Goal: Information Seeking & Learning: Learn about a topic

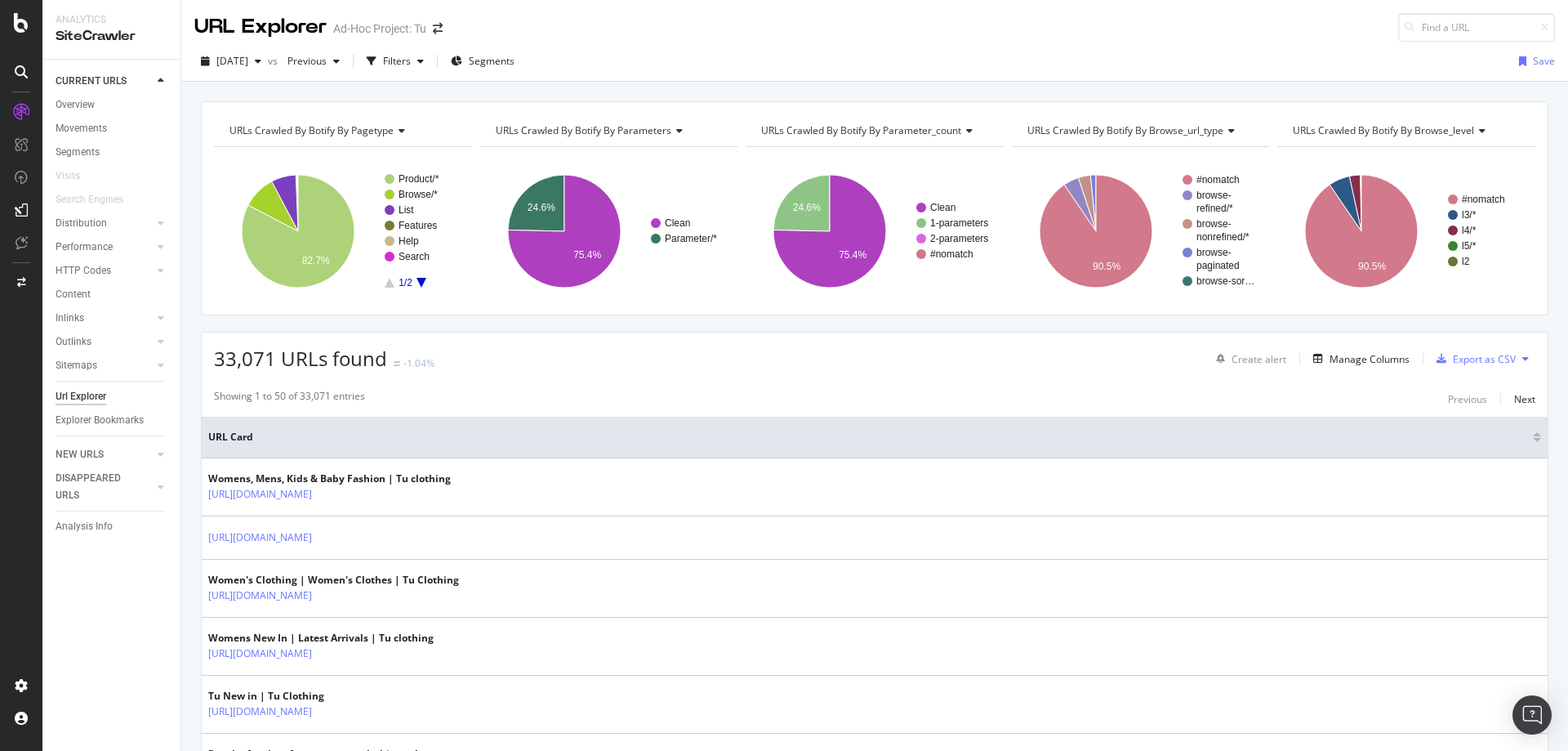
click at [358, 29] on div "Ad-Hoc Project: Tu" at bounding box center [380, 28] width 93 height 17
click at [438, 33] on icon "arrow-right-arrow-left" at bounding box center [438, 28] width 10 height 11
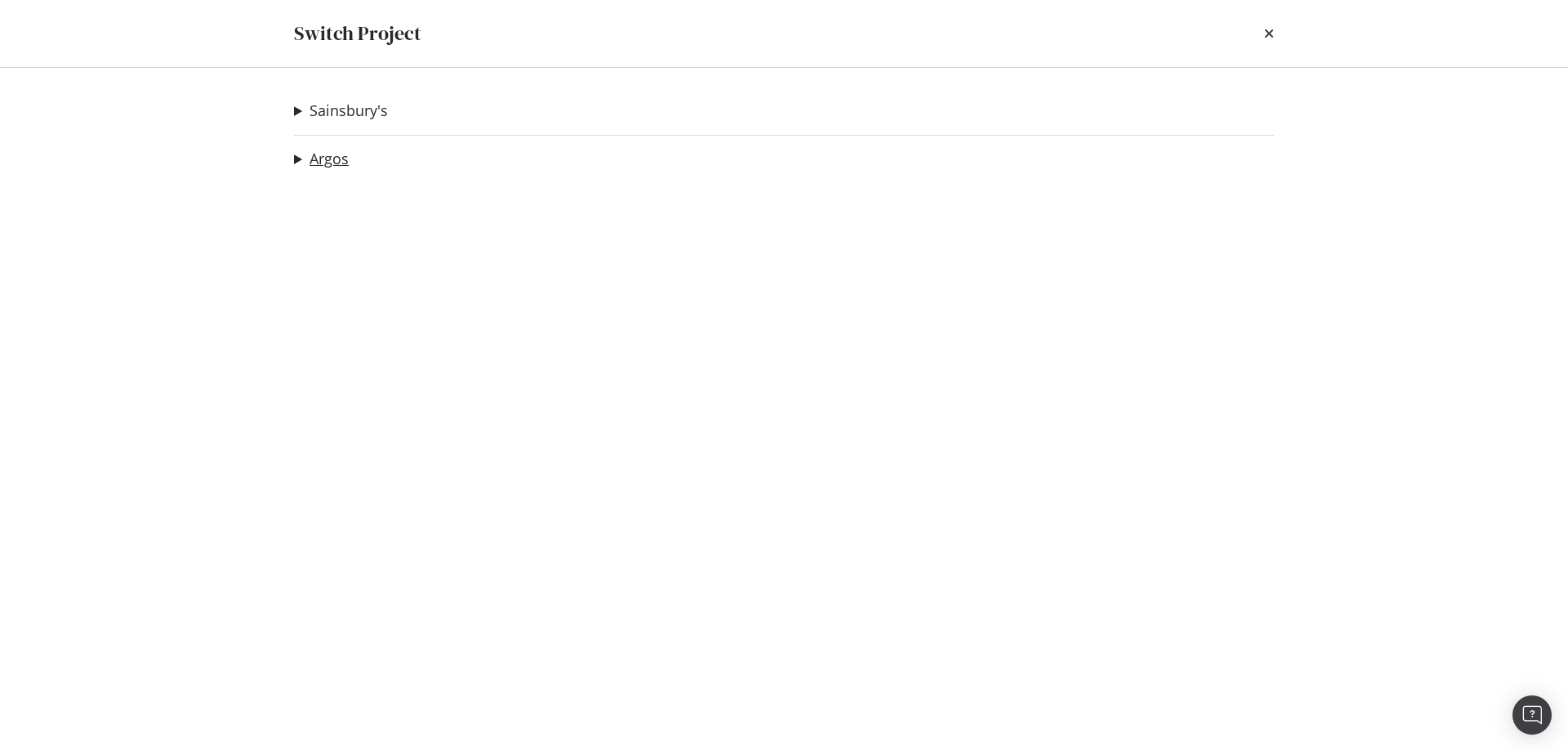
click at [347, 167] on link "Argos" at bounding box center [329, 159] width 39 height 18
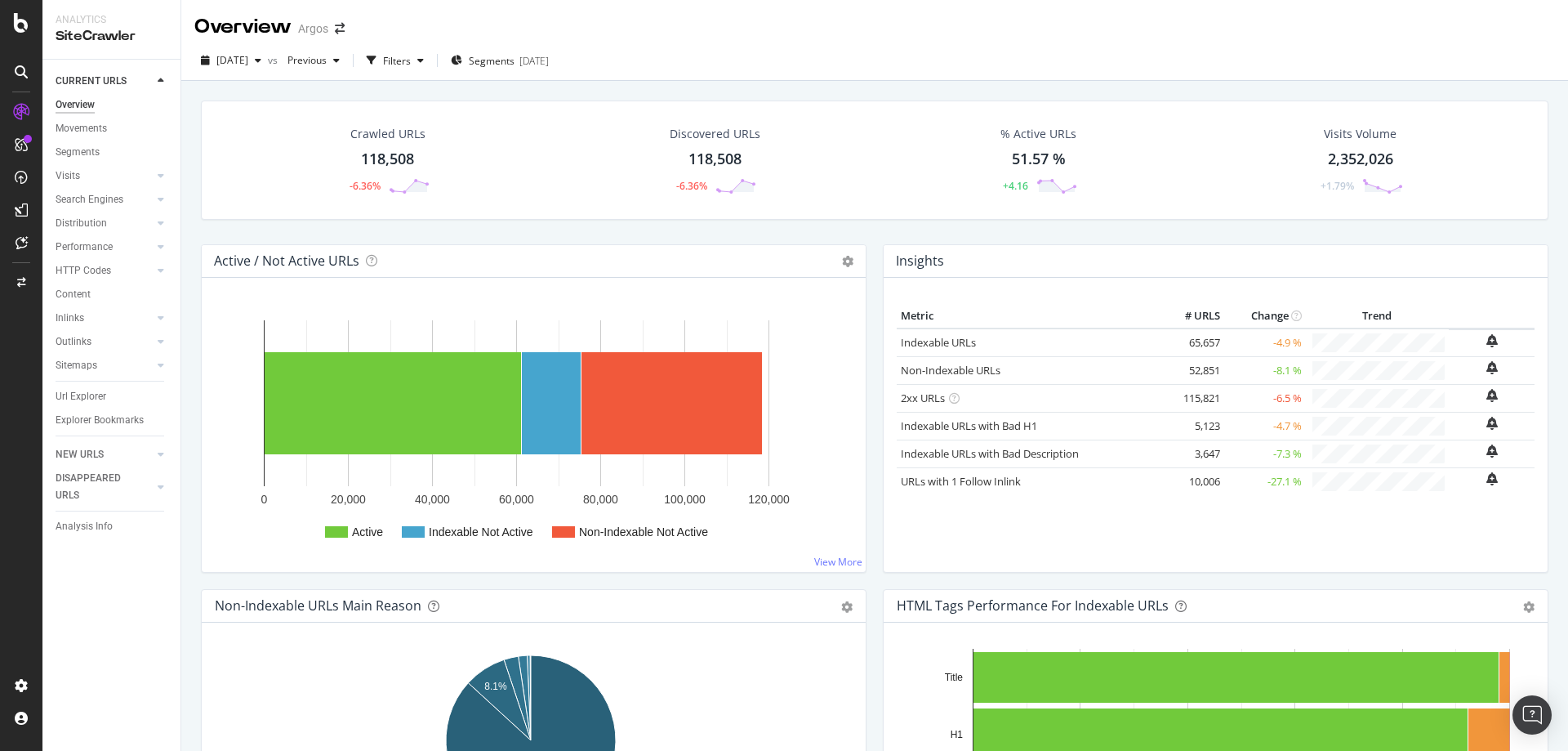
click at [362, 156] on div "118,508" at bounding box center [388, 159] width 53 height 21
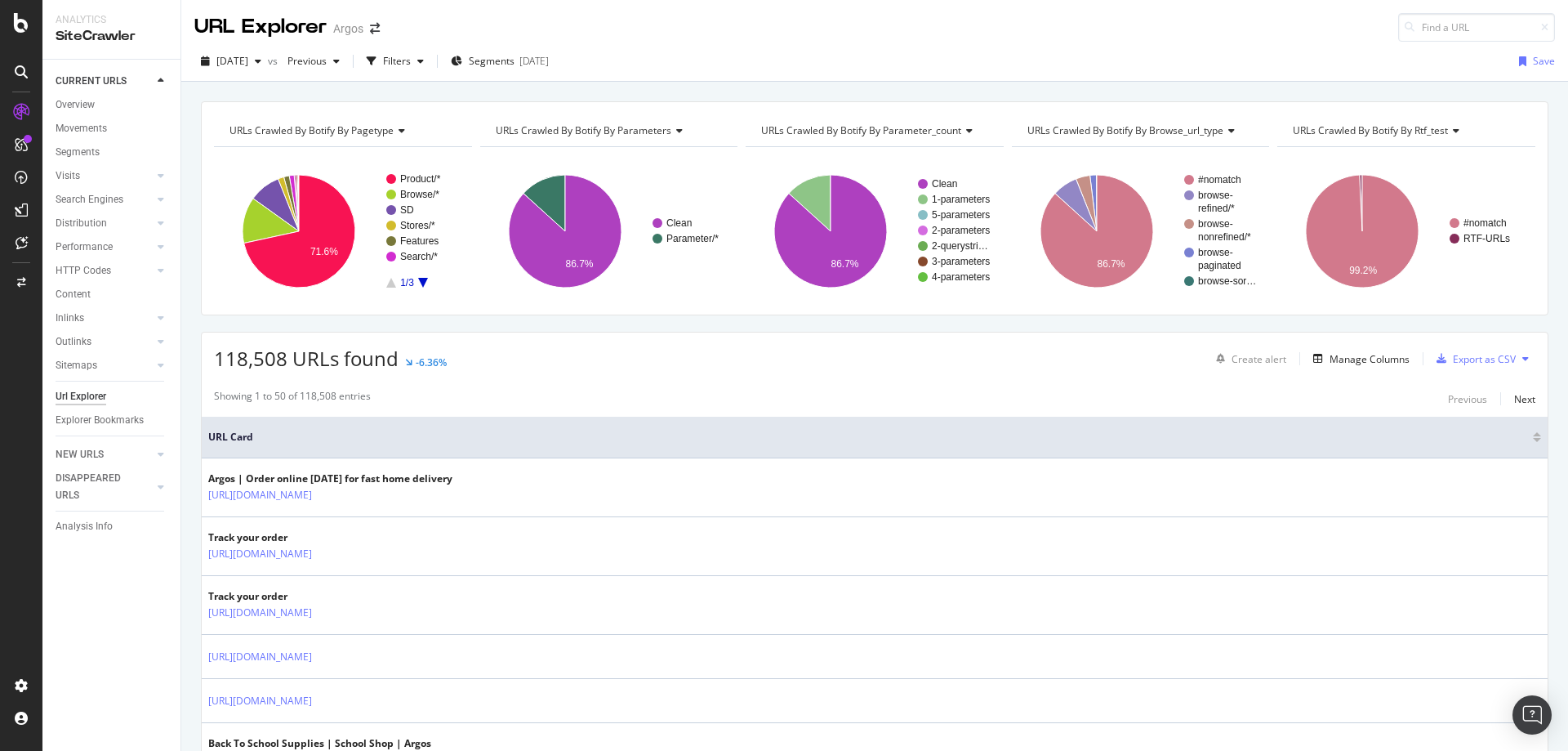
click at [425, 282] on icon "A chart." at bounding box center [423, 282] width 10 height 10
click at [1198, 200] on text "browse-" at bounding box center [1215, 195] width 35 height 11
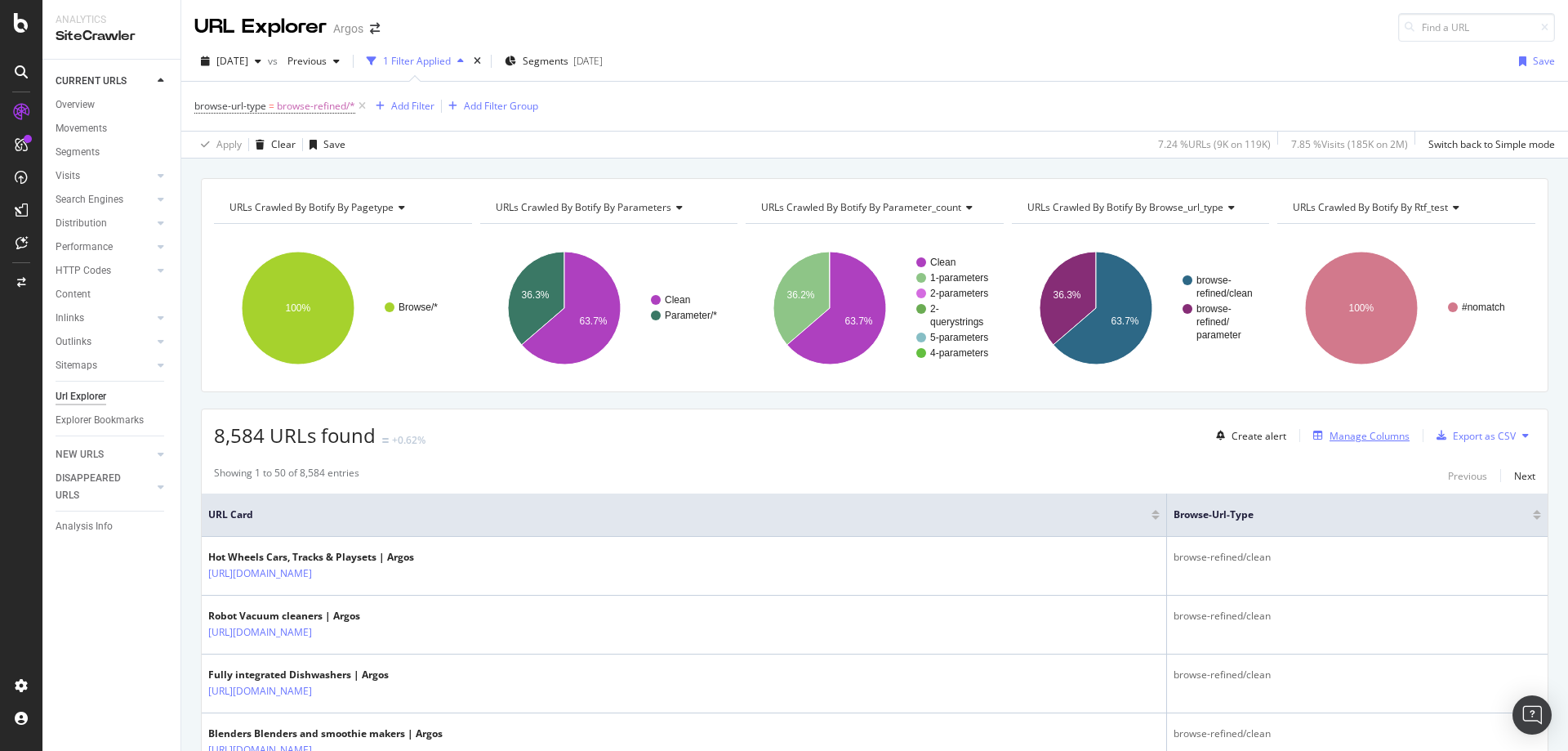
click at [1348, 432] on div "Manage Columns" at bounding box center [1369, 436] width 80 height 14
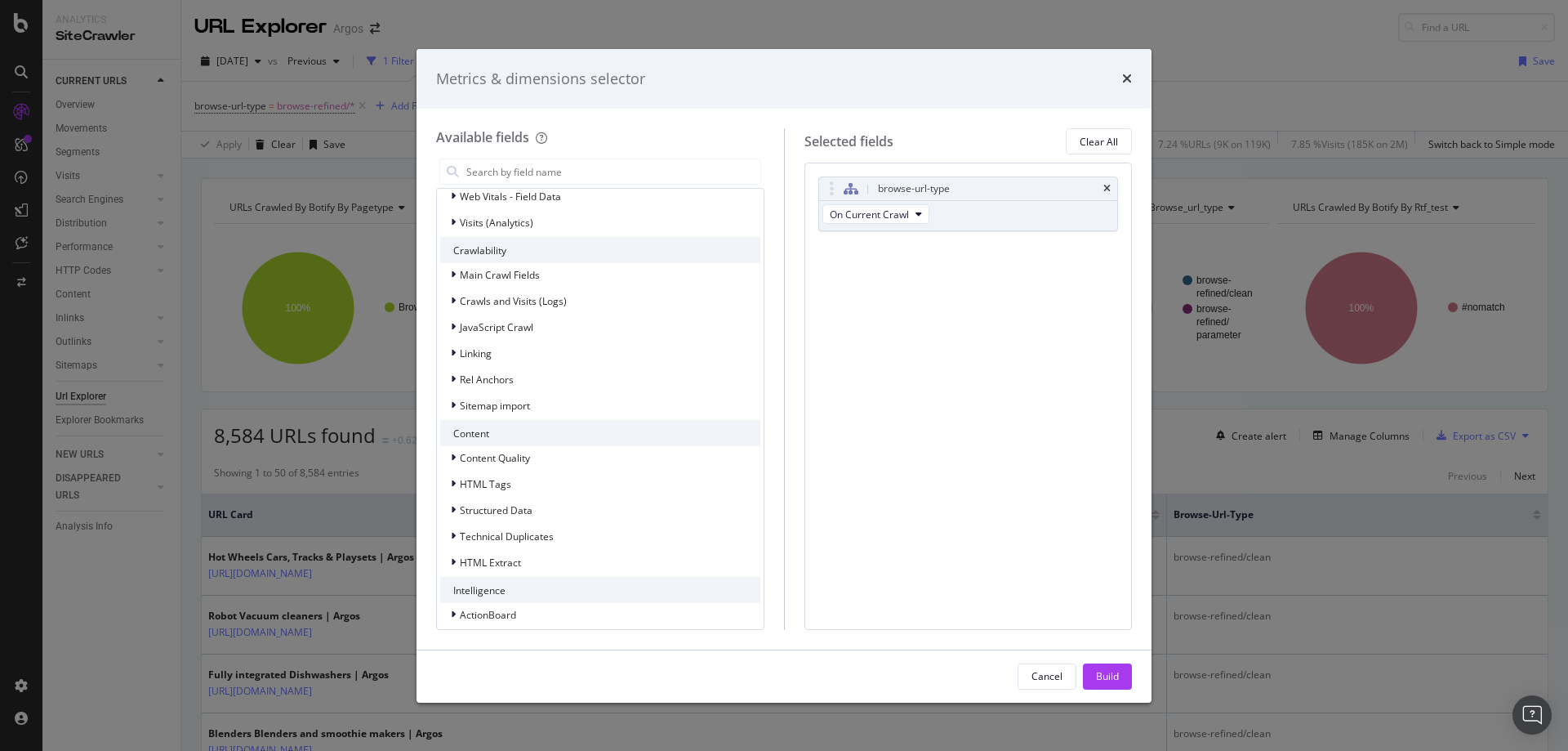
scroll to position [321, 0]
click at [556, 174] on input "modal" at bounding box center [612, 172] width 296 height 25
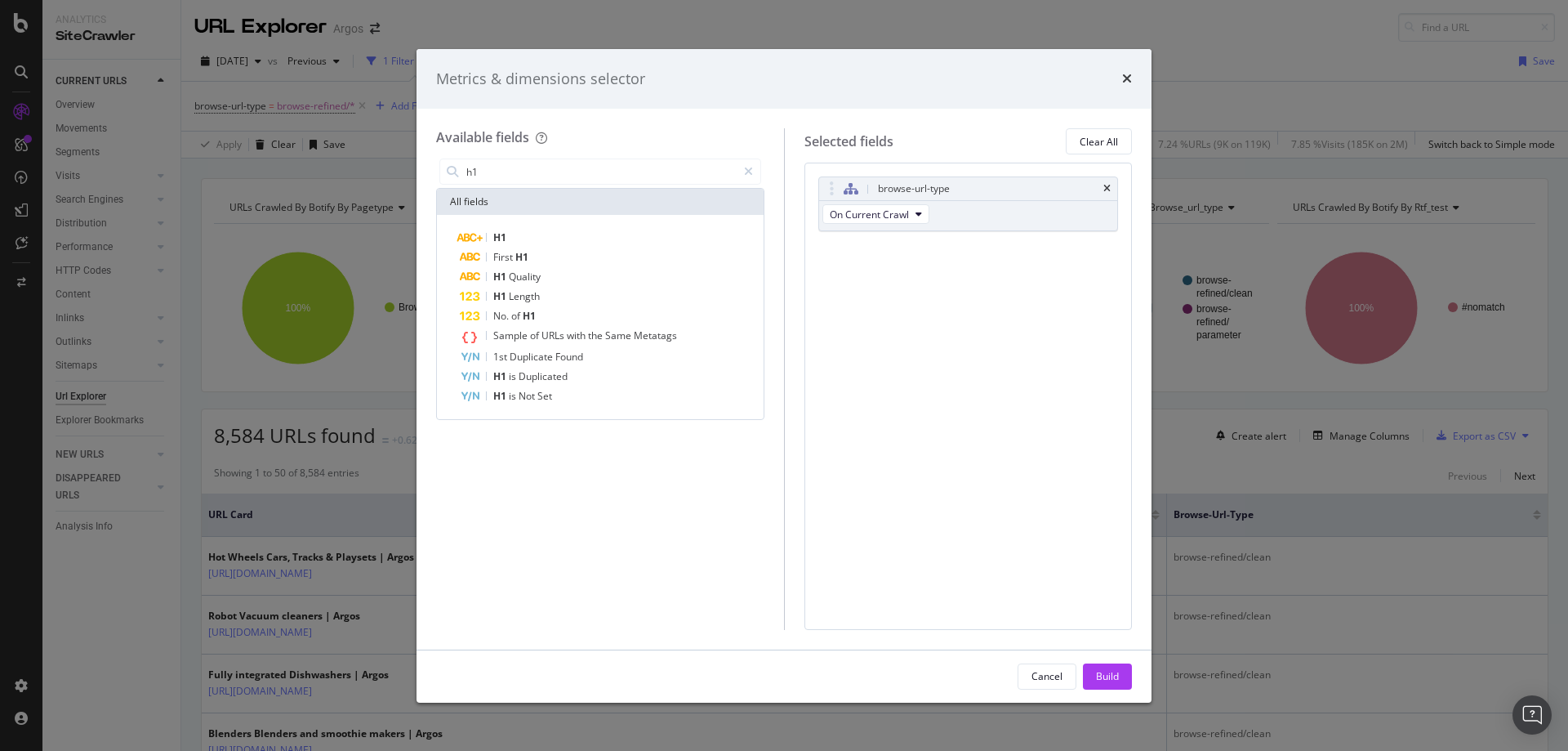
click at [545, 228] on div "H1 First H1 H1 Quality H1 Length No. of H1 Sample of URLs with the Same Metatag…" at bounding box center [599, 317] width 326 height 204
drag, startPoint x: 543, startPoint y: 228, endPoint x: 533, endPoint y: 235, distance: 12.2
click at [536, 233] on div "H1 First H1 H1 Quality H1 Length No. of H1 Sample of URLs with the Same Metatag…" at bounding box center [599, 317] width 326 height 204
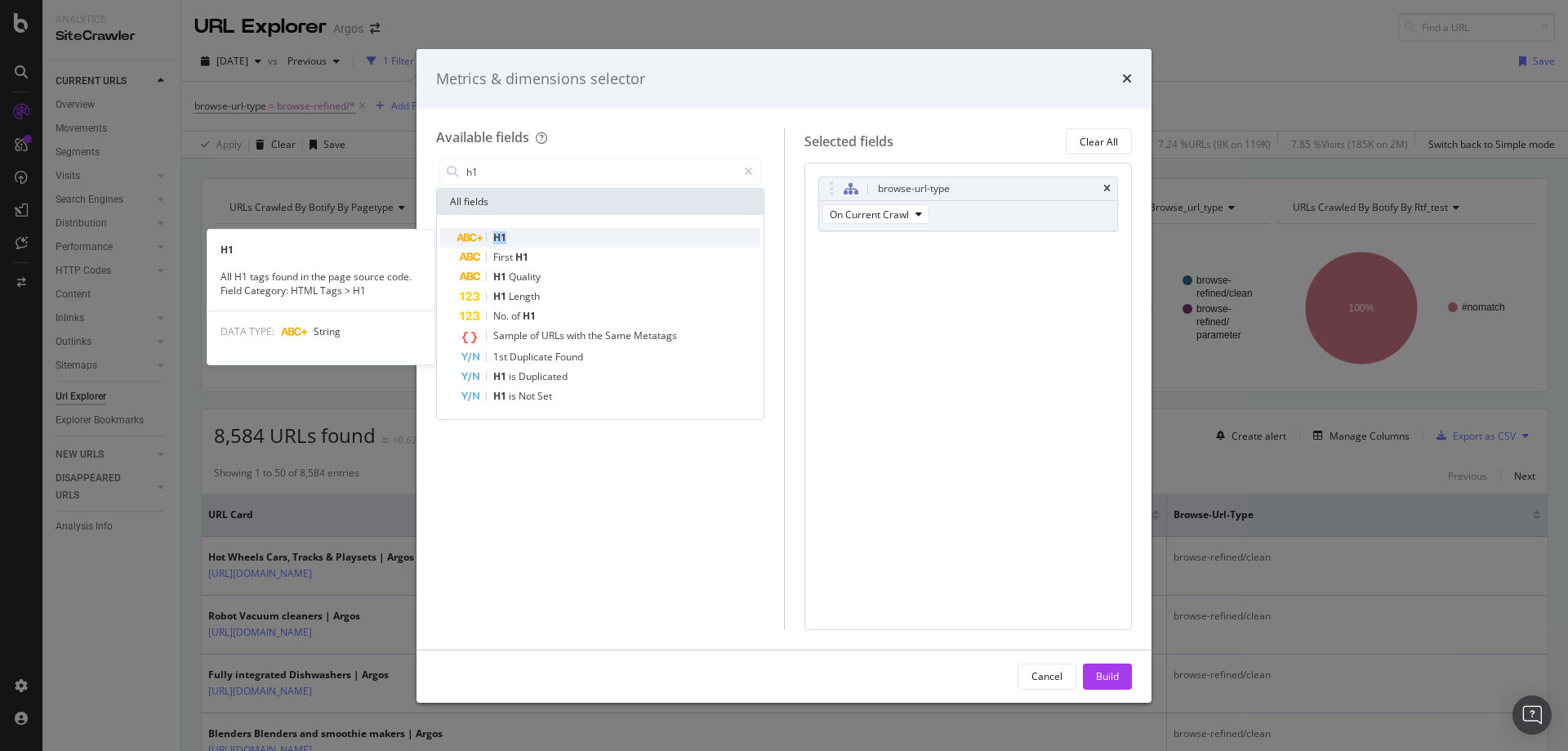
click at [533, 235] on div "H1" at bounding box center [611, 237] width 301 height 19
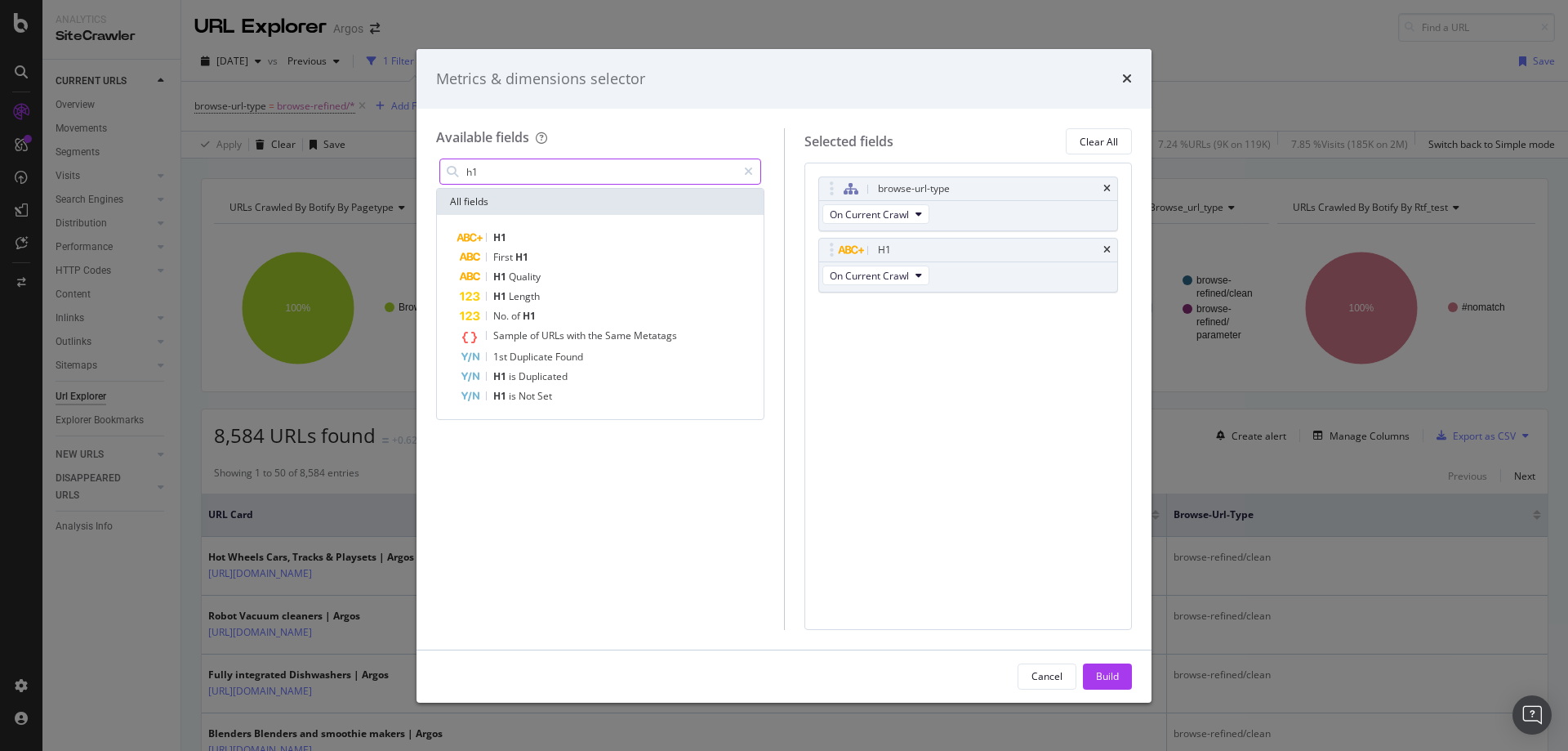
click at [576, 173] on input "h1" at bounding box center [600, 172] width 272 height 25
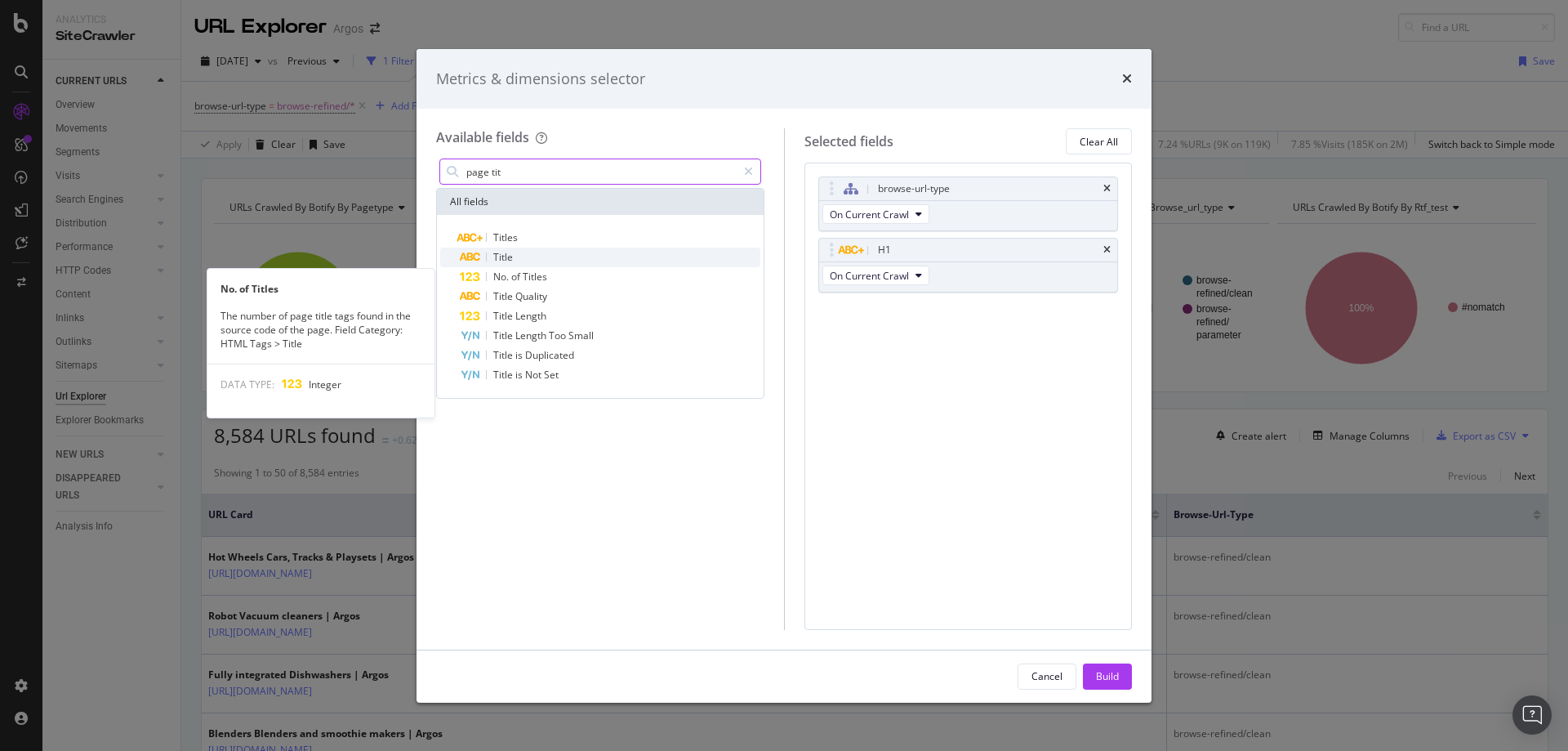
type input "page tit"
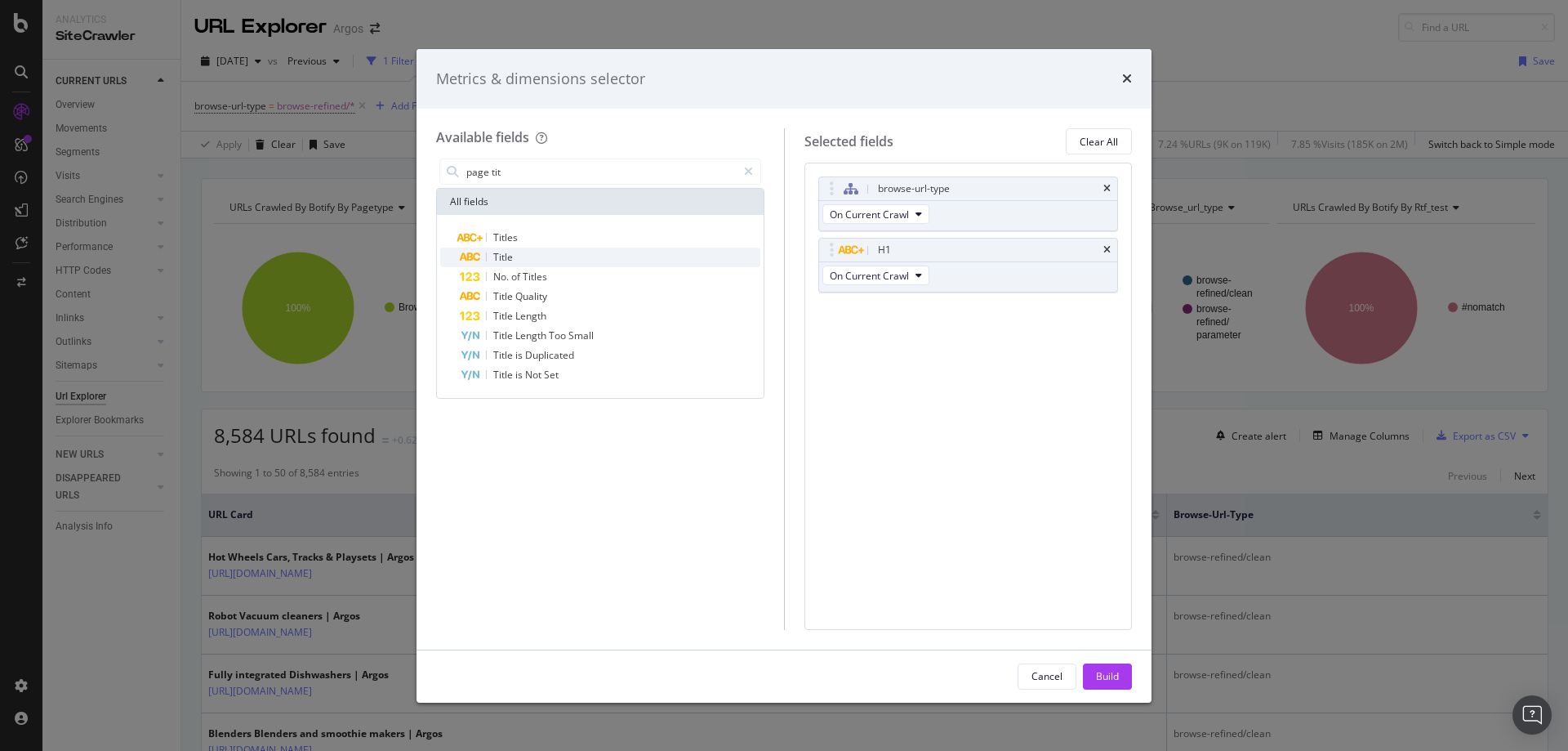
click at [498, 256] on span "Title" at bounding box center [503, 257] width 19 height 14
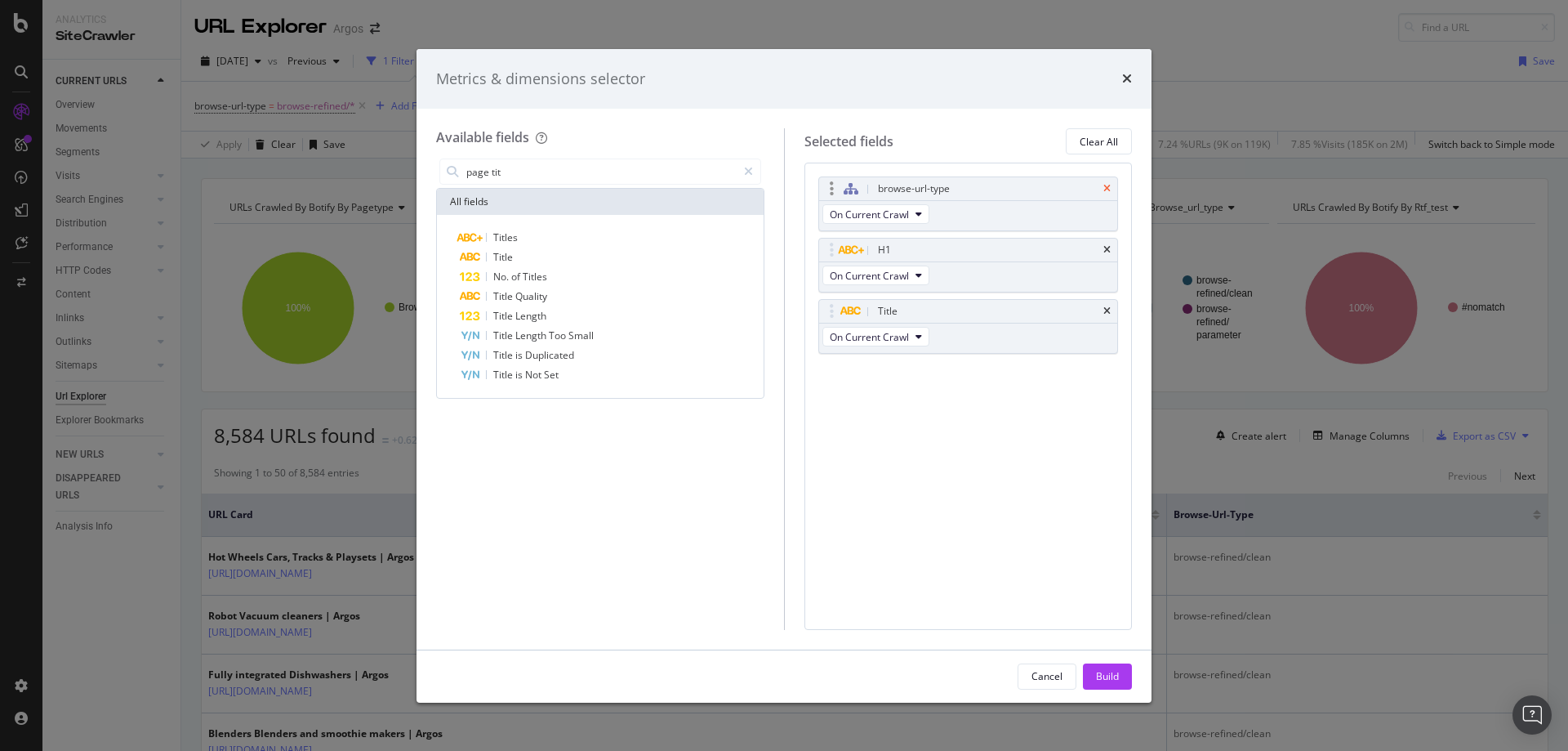
click at [1105, 185] on icon "times" at bounding box center [1107, 188] width 7 height 10
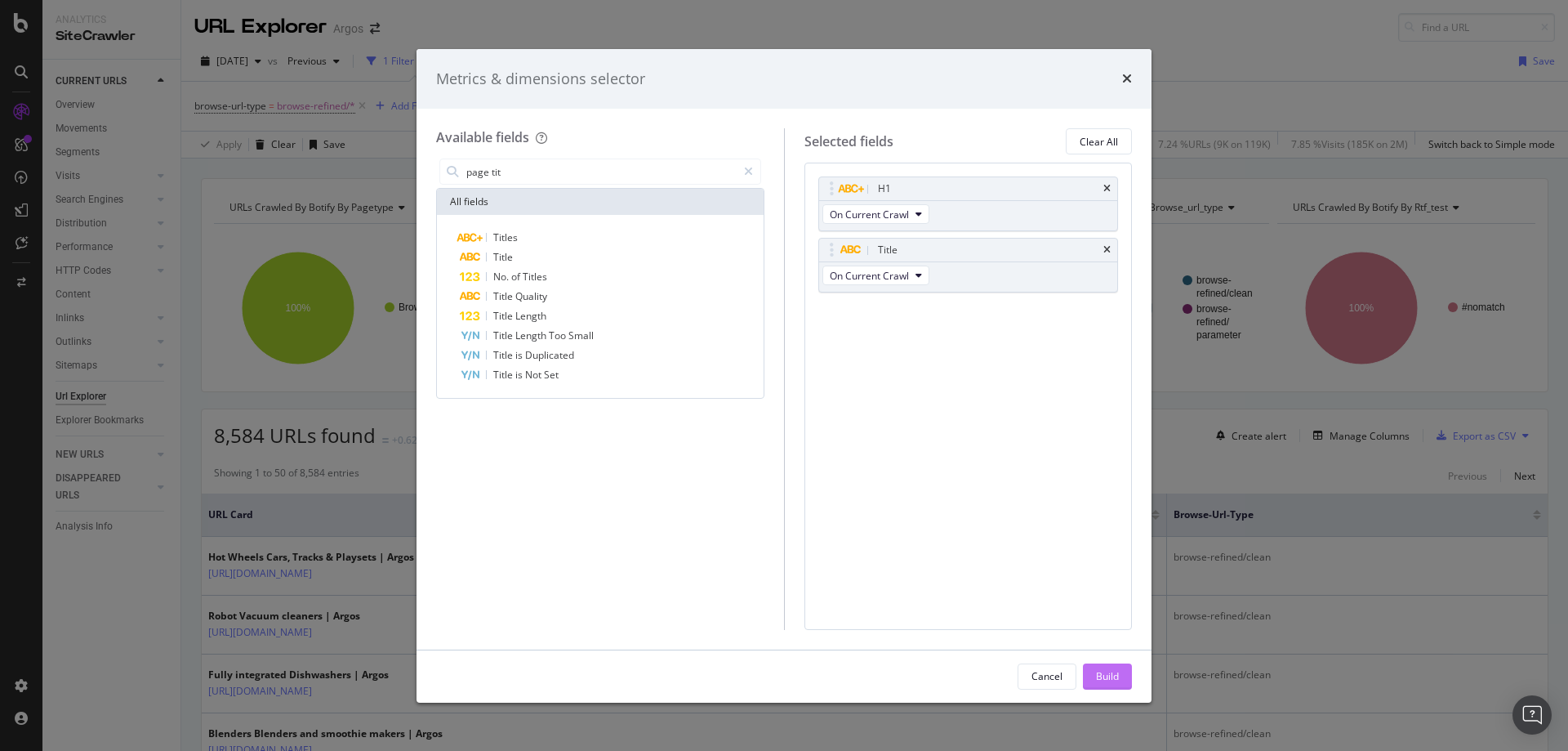
click at [1124, 678] on button "Build" at bounding box center [1108, 677] width 49 height 26
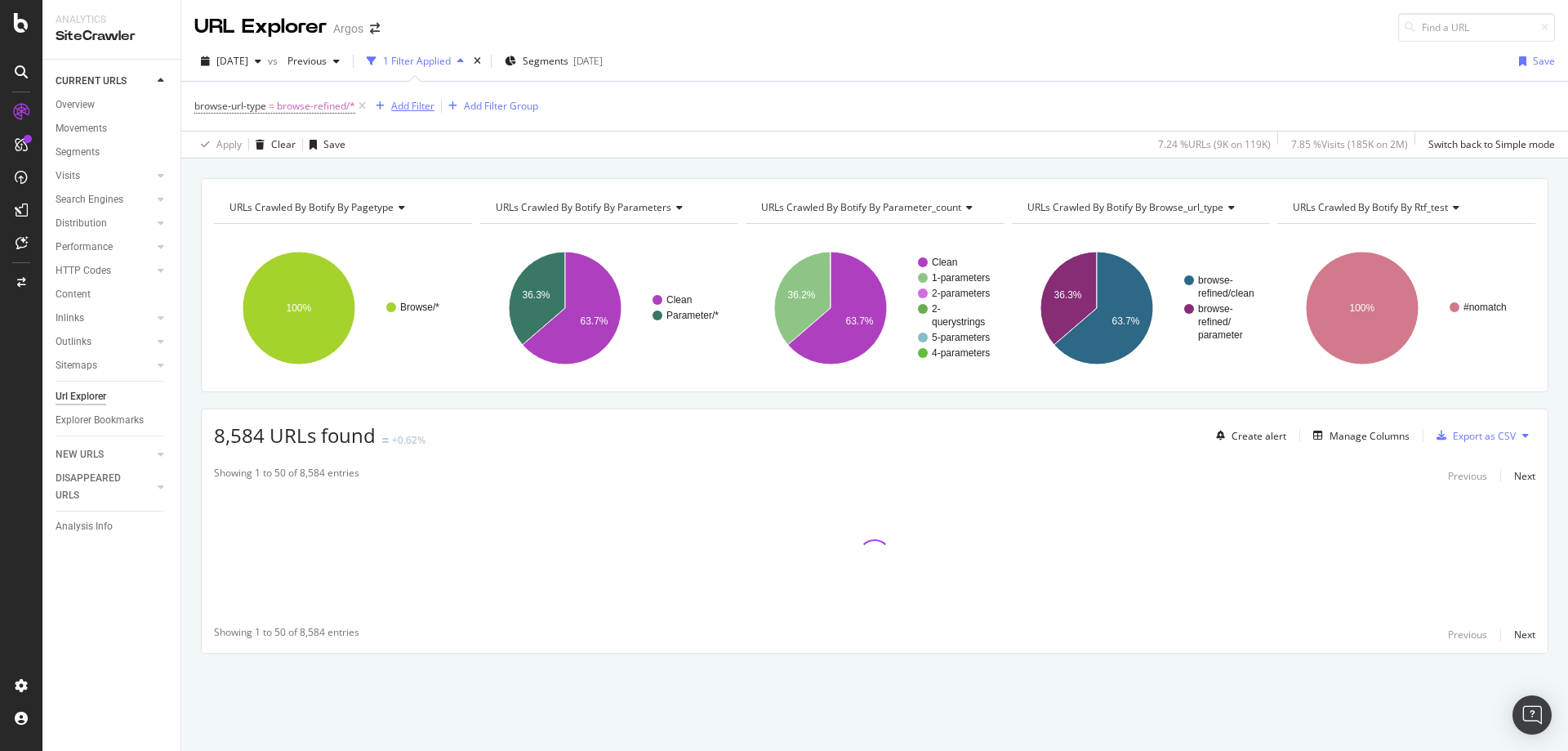
click at [416, 109] on div "Add Filter" at bounding box center [412, 106] width 43 height 14
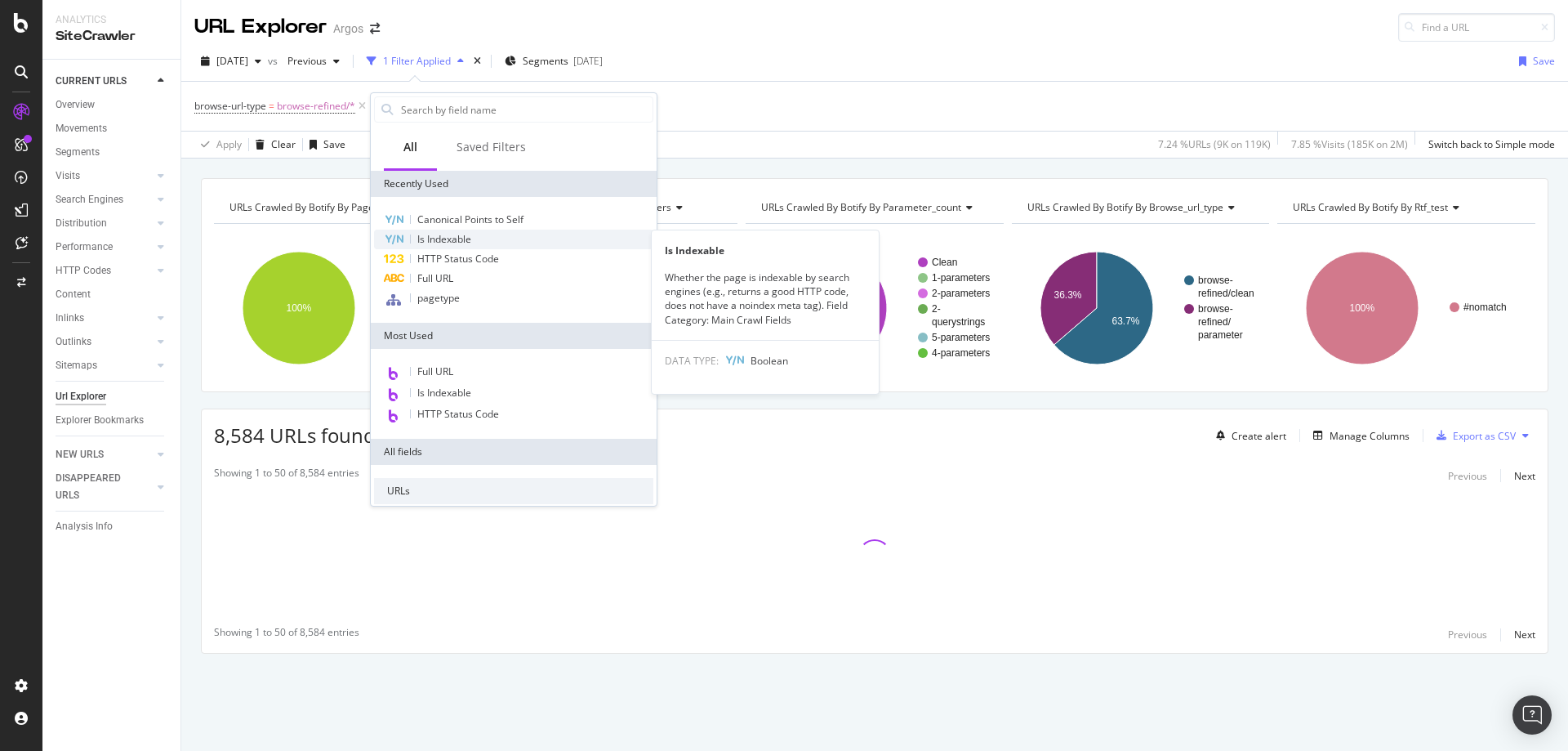
click at [482, 234] on div "Is Indexable" at bounding box center [514, 239] width 279 height 19
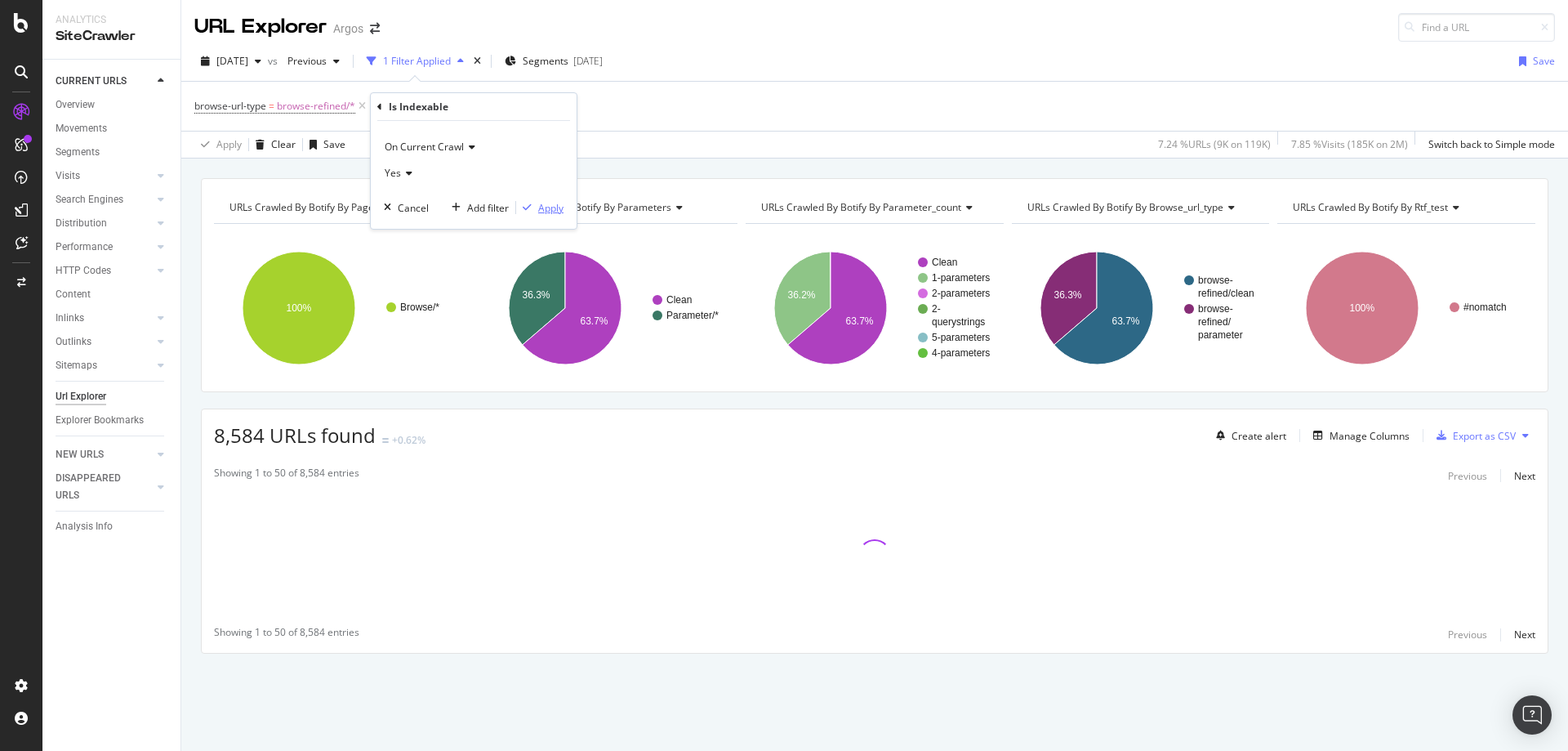
click at [544, 202] on div "Apply" at bounding box center [550, 208] width 25 height 14
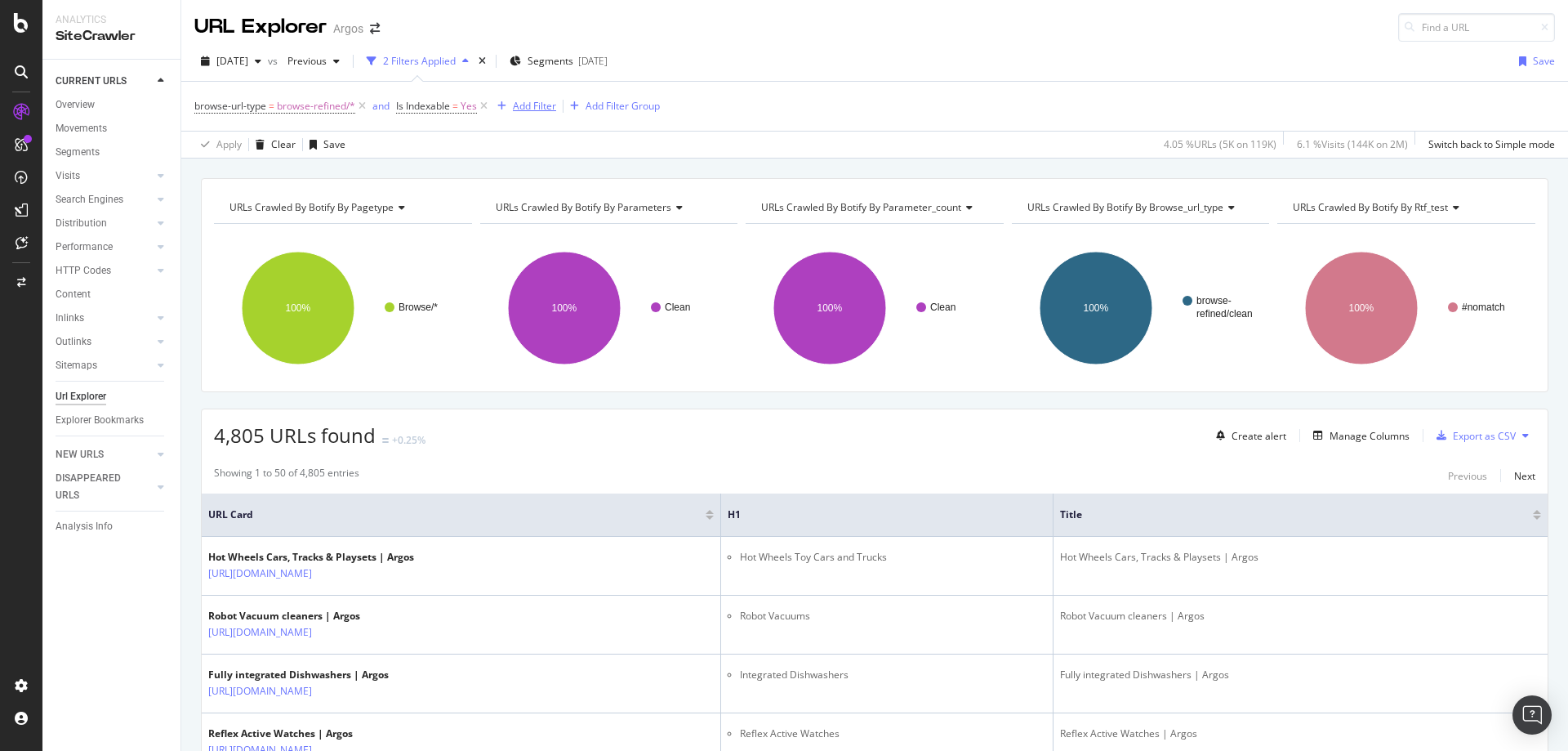
click at [548, 105] on div "Add Filter" at bounding box center [534, 106] width 43 height 14
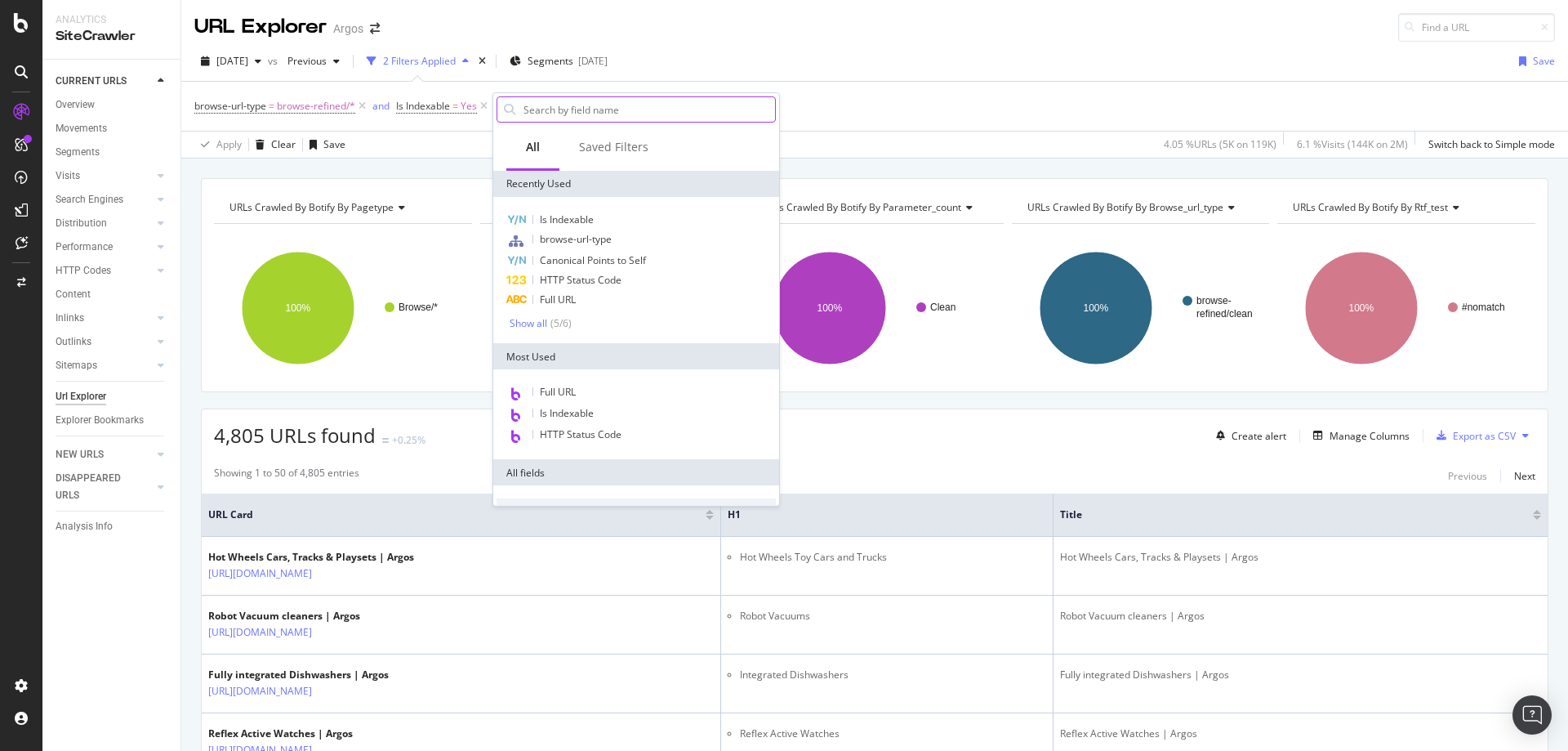
click at [582, 108] on input "text" at bounding box center [648, 109] width 253 height 25
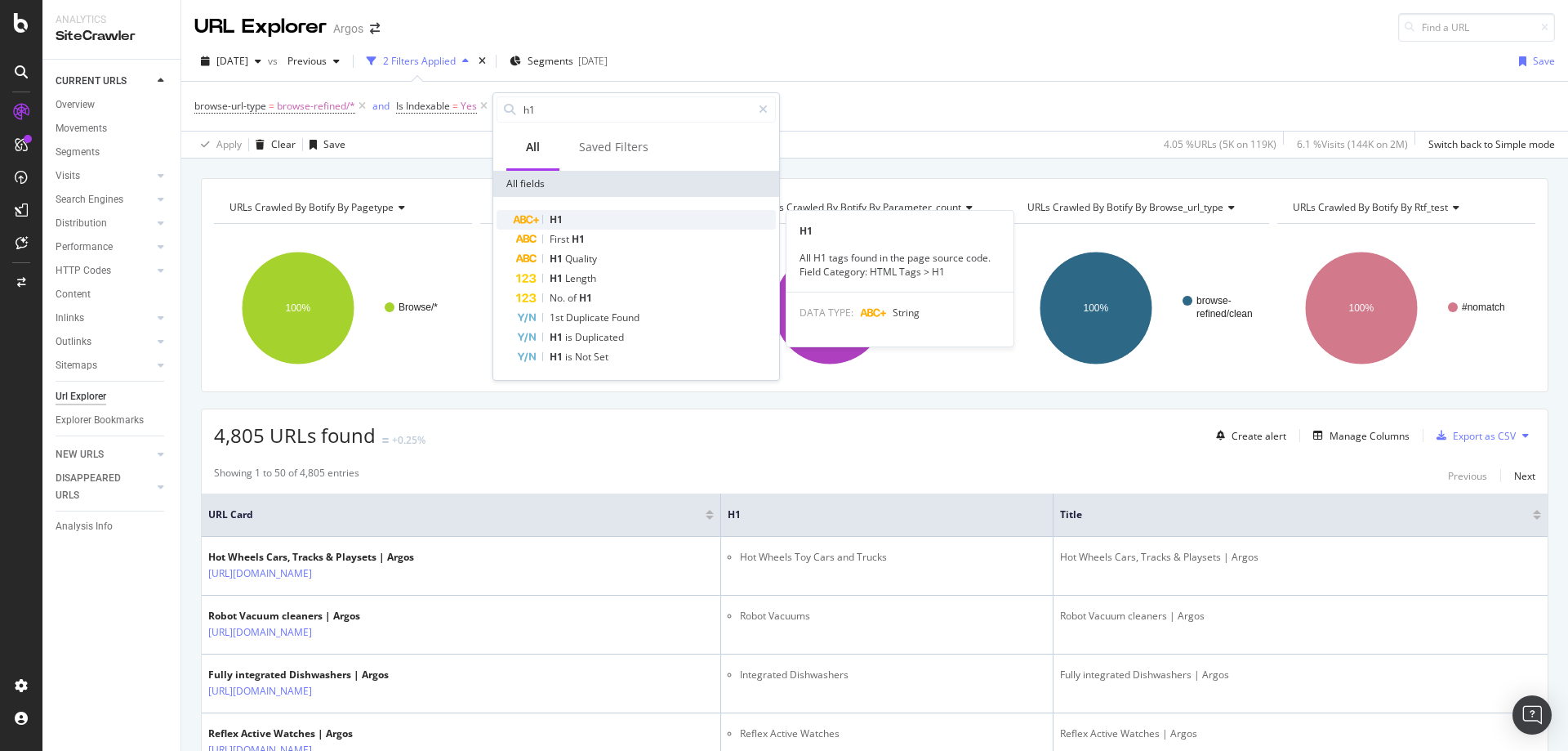
type input "h1"
click at [593, 221] on div "H1" at bounding box center [646, 220] width 260 height 19
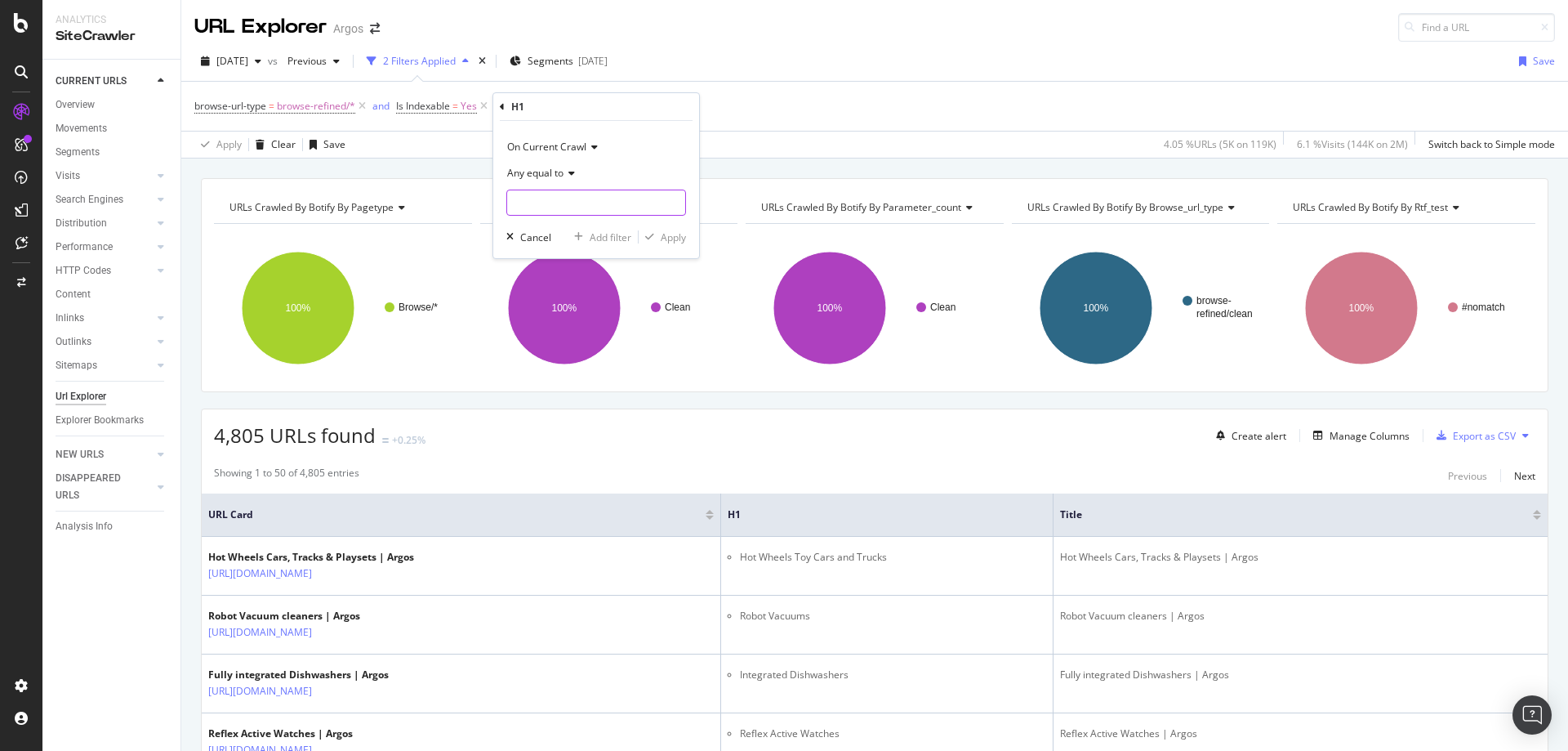
click at [562, 200] on input "text" at bounding box center [597, 203] width 178 height 26
click at [543, 172] on span "Any equal to" at bounding box center [536, 173] width 56 height 14
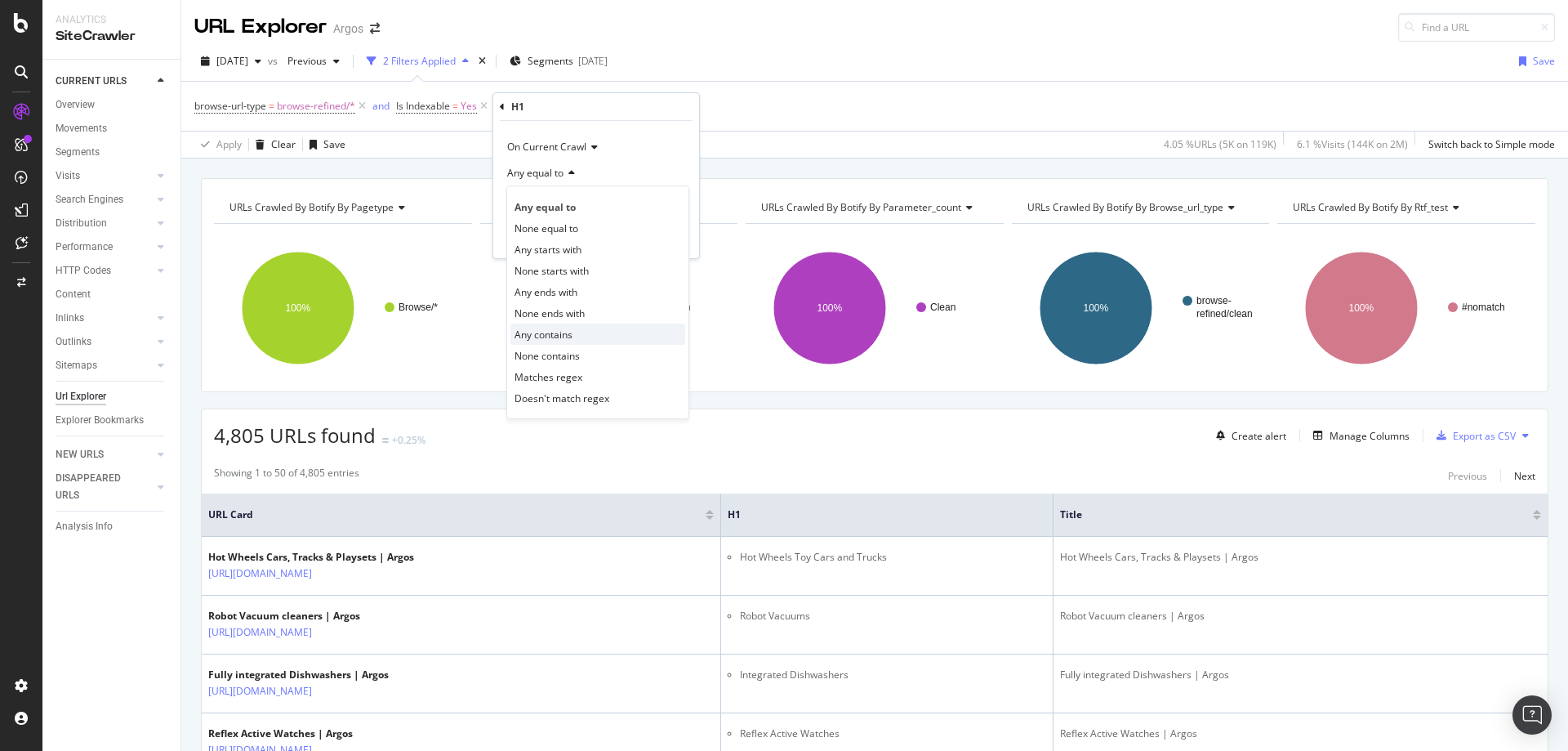
click at [567, 340] on span "Any contains" at bounding box center [543, 334] width 58 height 14
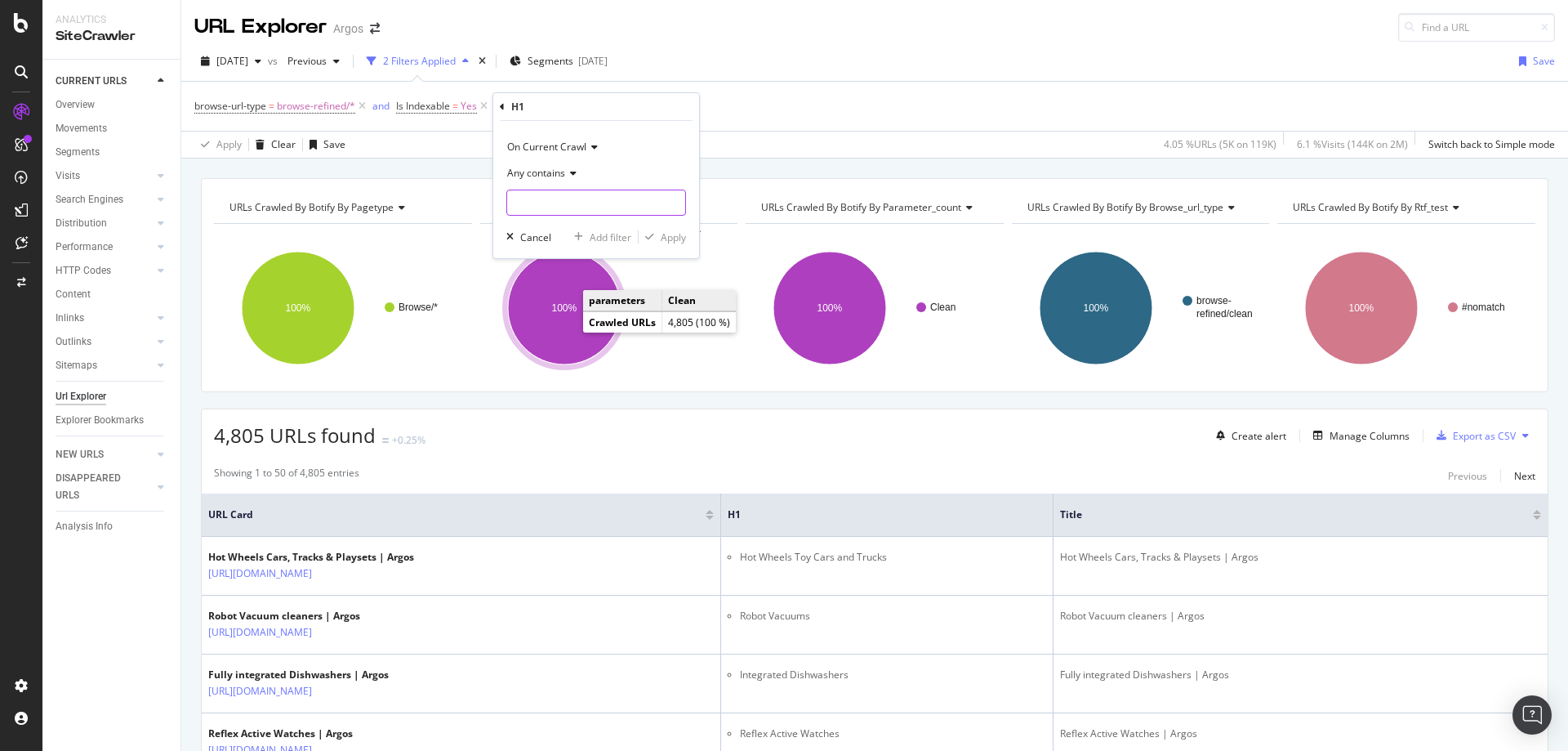
click at [552, 209] on input "text" at bounding box center [597, 203] width 178 height 26
type input "samsung"
click at [680, 238] on div "Apply" at bounding box center [673, 237] width 25 height 14
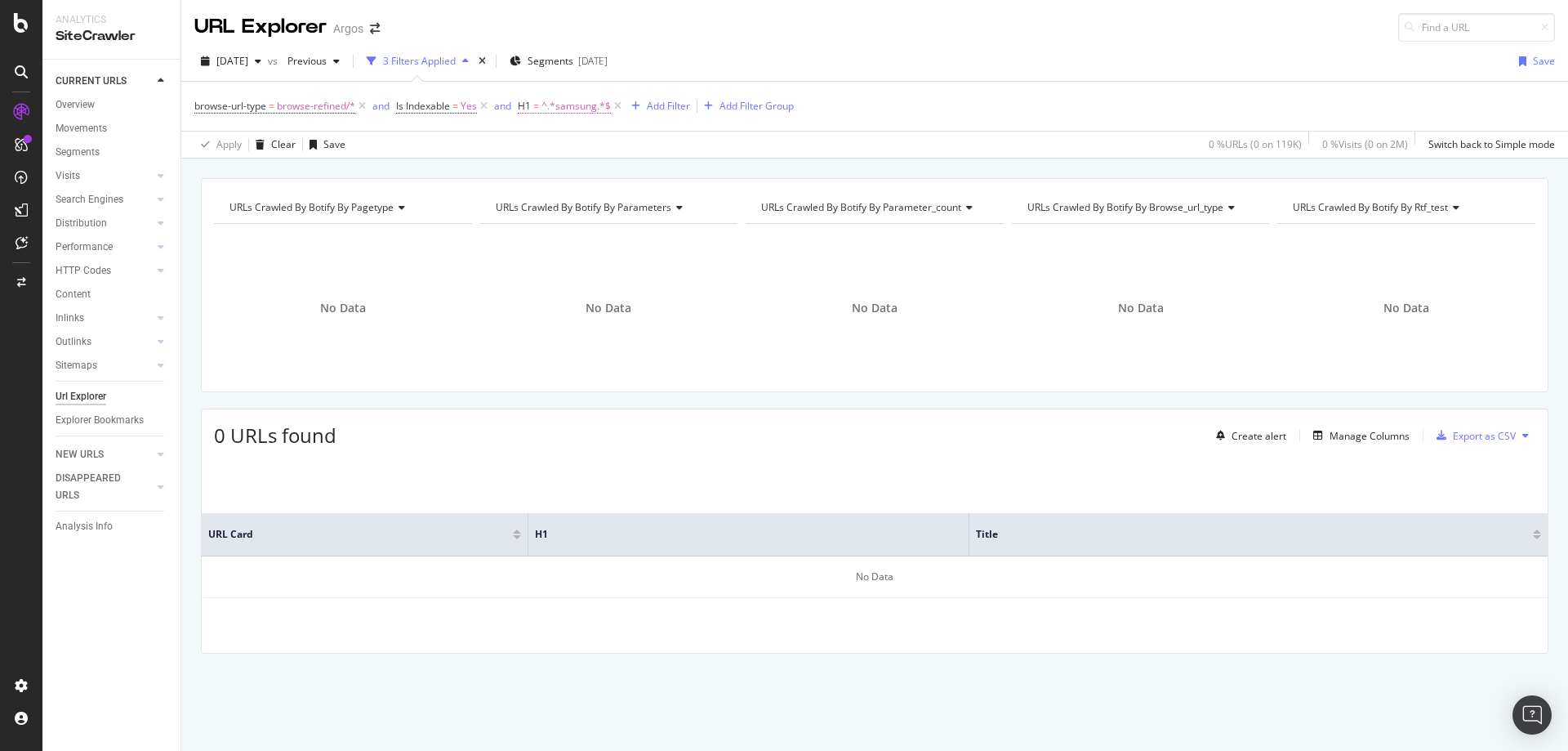
click at [565, 109] on span "^.*samsung.*$" at bounding box center [576, 106] width 69 height 23
click at [597, 172] on icon at bounding box center [598, 171] width 11 height 10
click at [672, 137] on div "On Current Crawl" at bounding box center [623, 144] width 179 height 26
click at [660, 125] on div "On Current Crawl On Current Crawl On Compared Crawl Diff Between Crawls Any con…" at bounding box center [623, 186] width 206 height 137
click at [549, 231] on div "Cancel" at bounding box center [562, 235] width 31 height 14
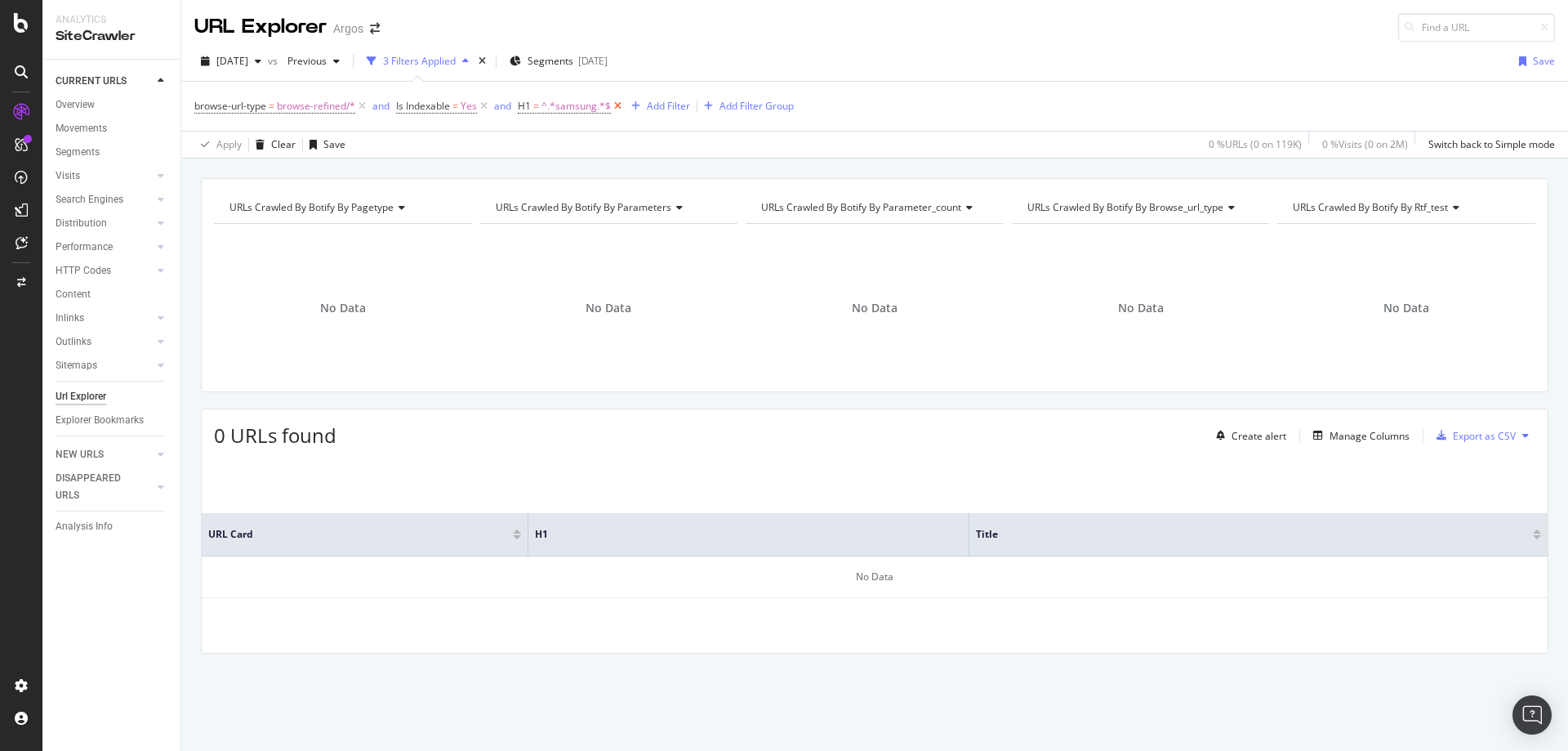
click at [616, 107] on icon at bounding box center [618, 106] width 14 height 17
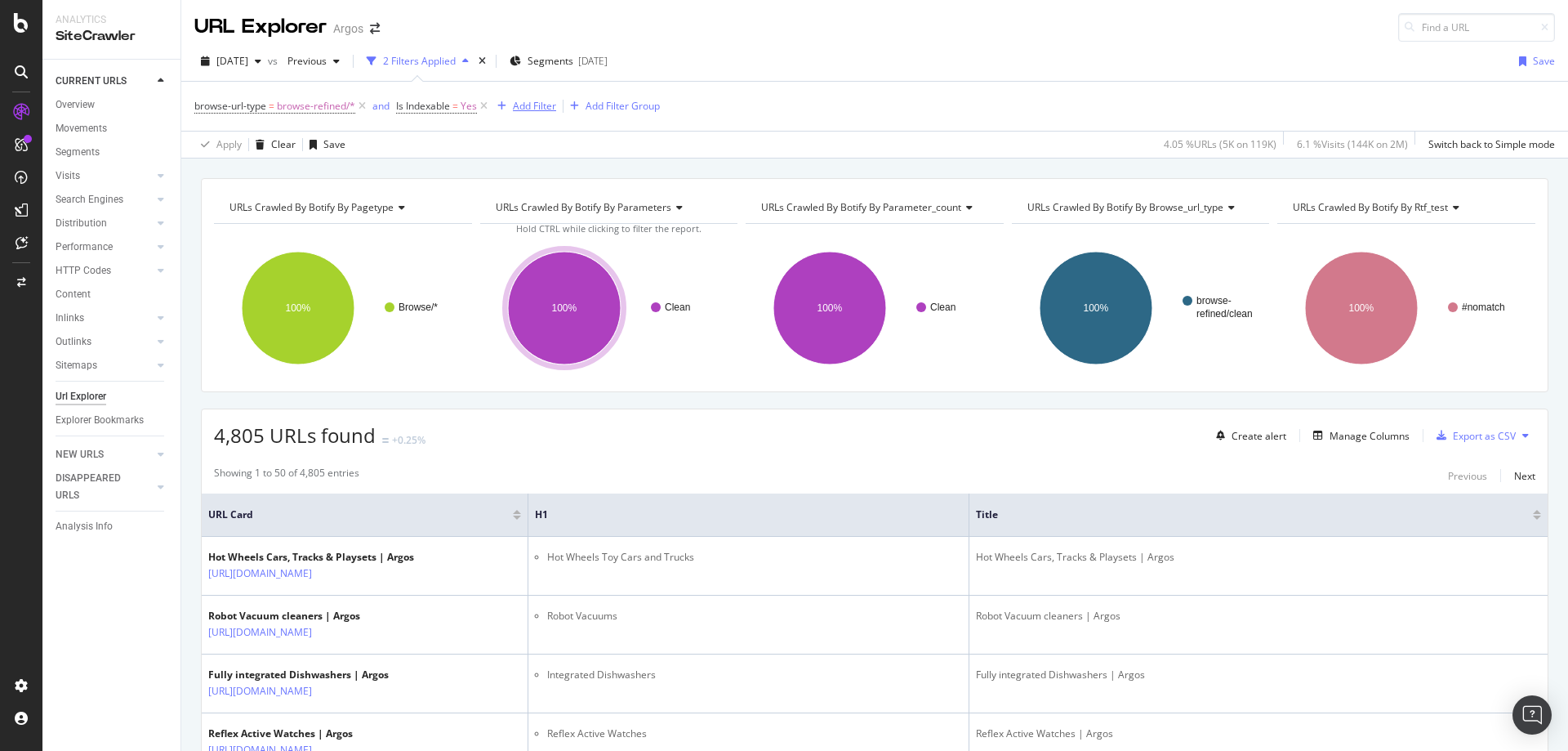
click at [510, 104] on div "button" at bounding box center [501, 106] width 22 height 10
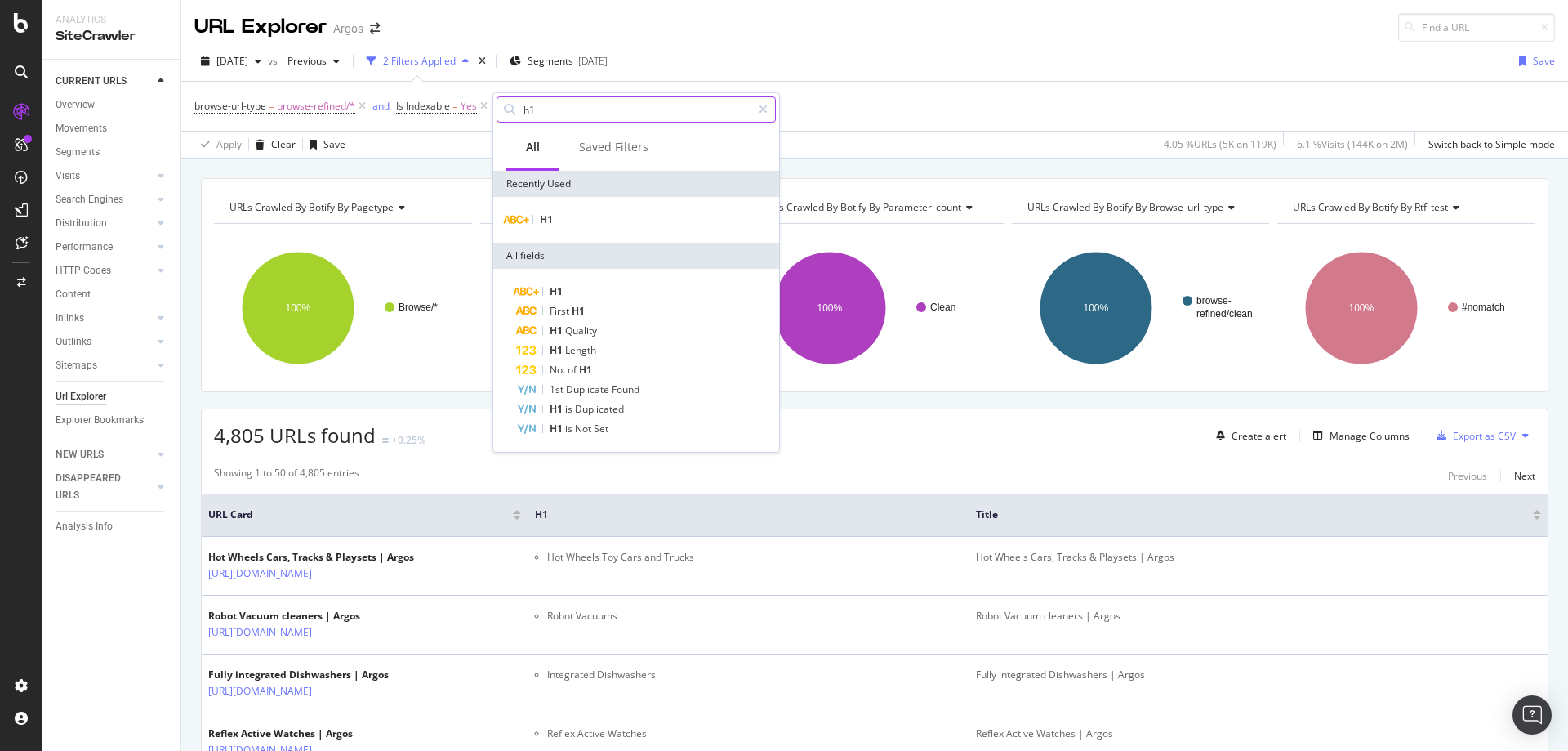
click at [622, 112] on input "h1" at bounding box center [637, 109] width 229 height 25
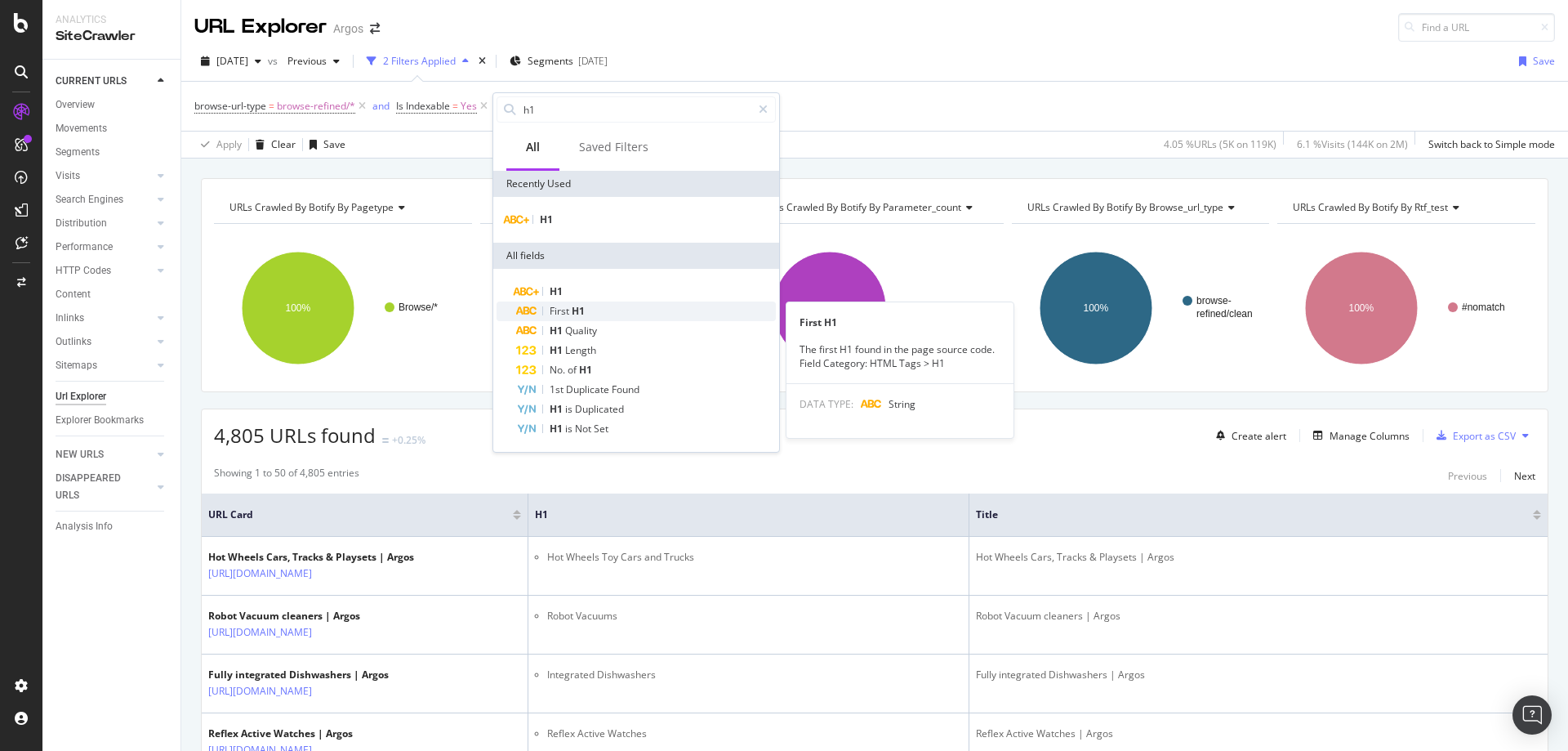
click at [593, 309] on div "First H1" at bounding box center [646, 311] width 260 height 19
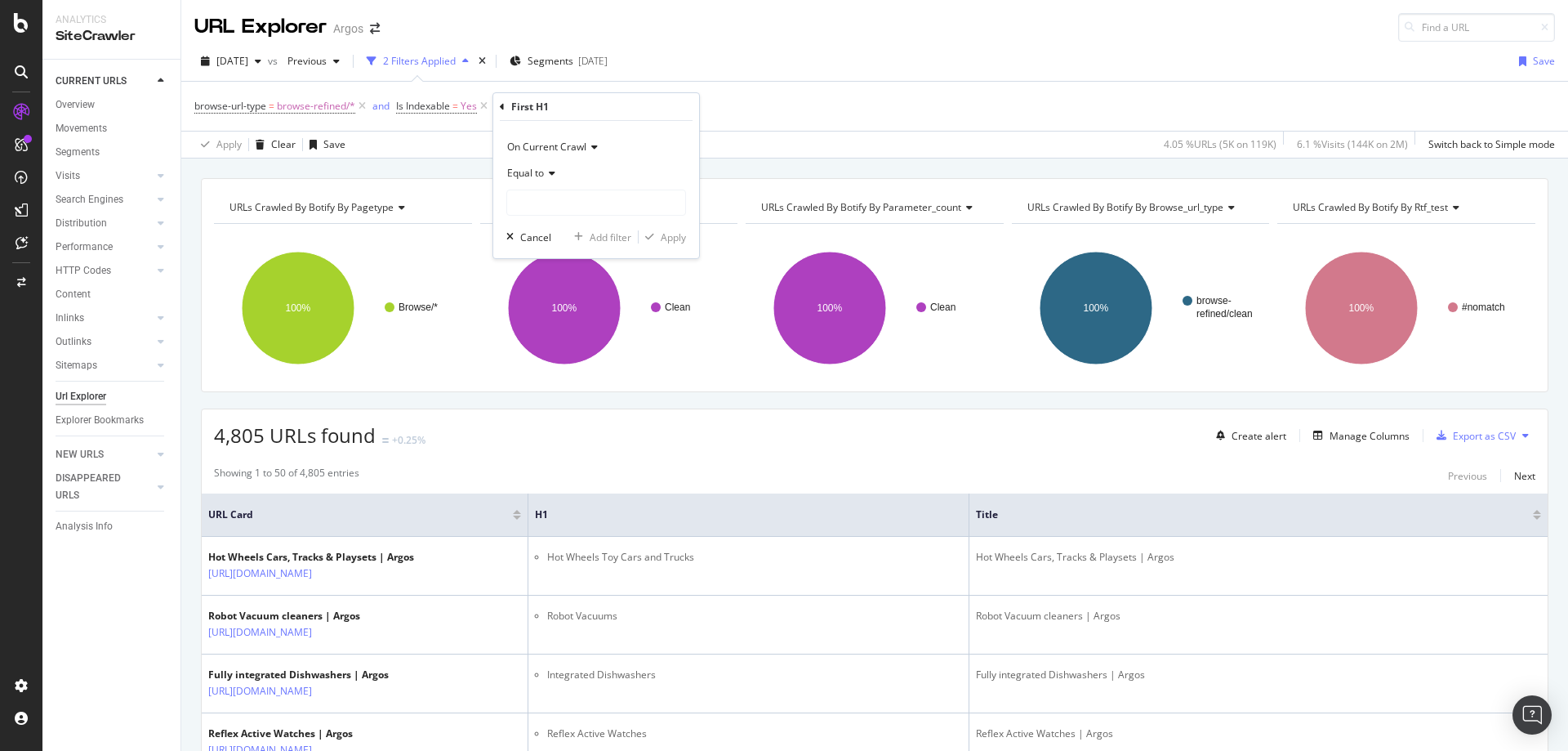
click at [539, 179] on div "Equal to" at bounding box center [596, 173] width 179 height 26
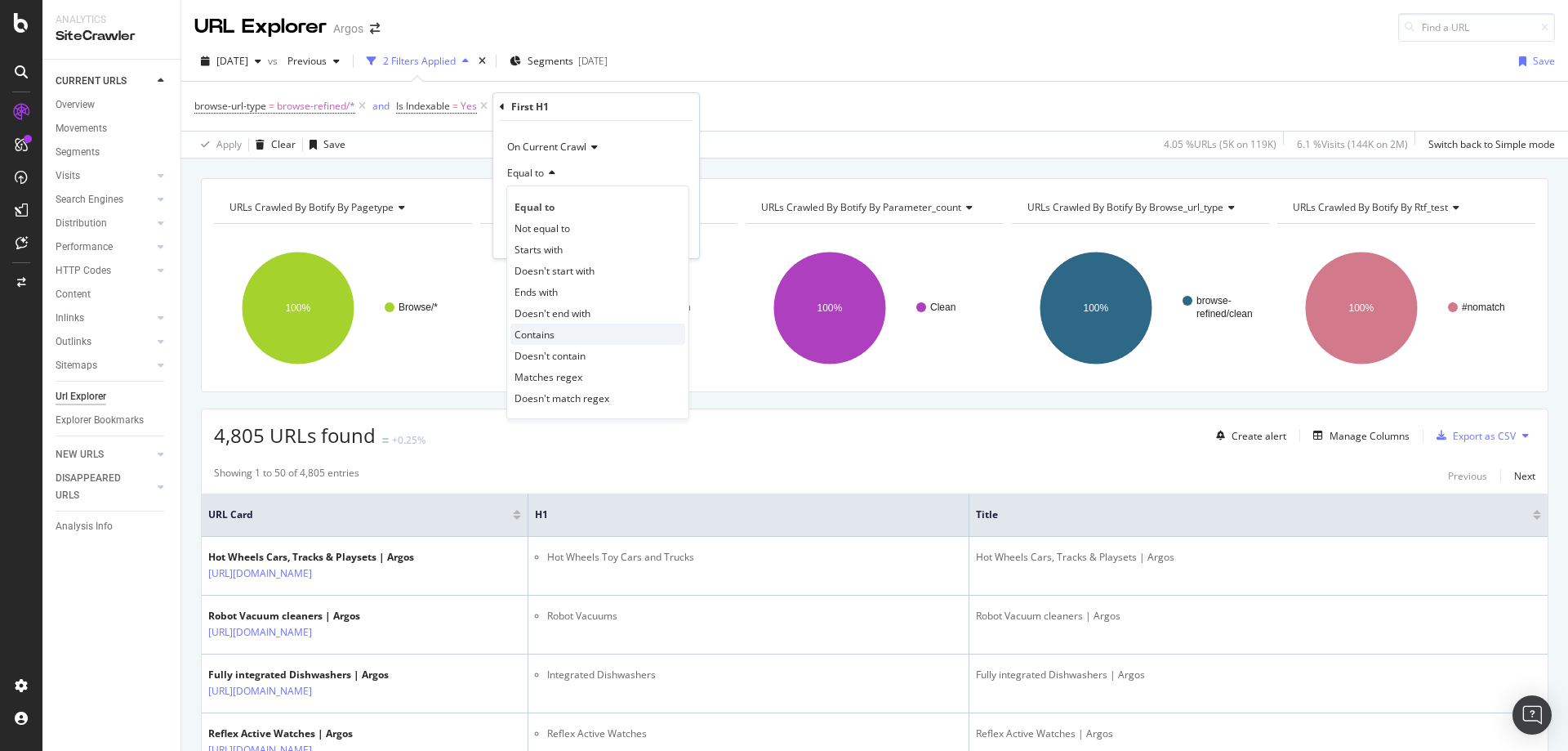
click at [559, 340] on div "Contains" at bounding box center [598, 334] width 175 height 21
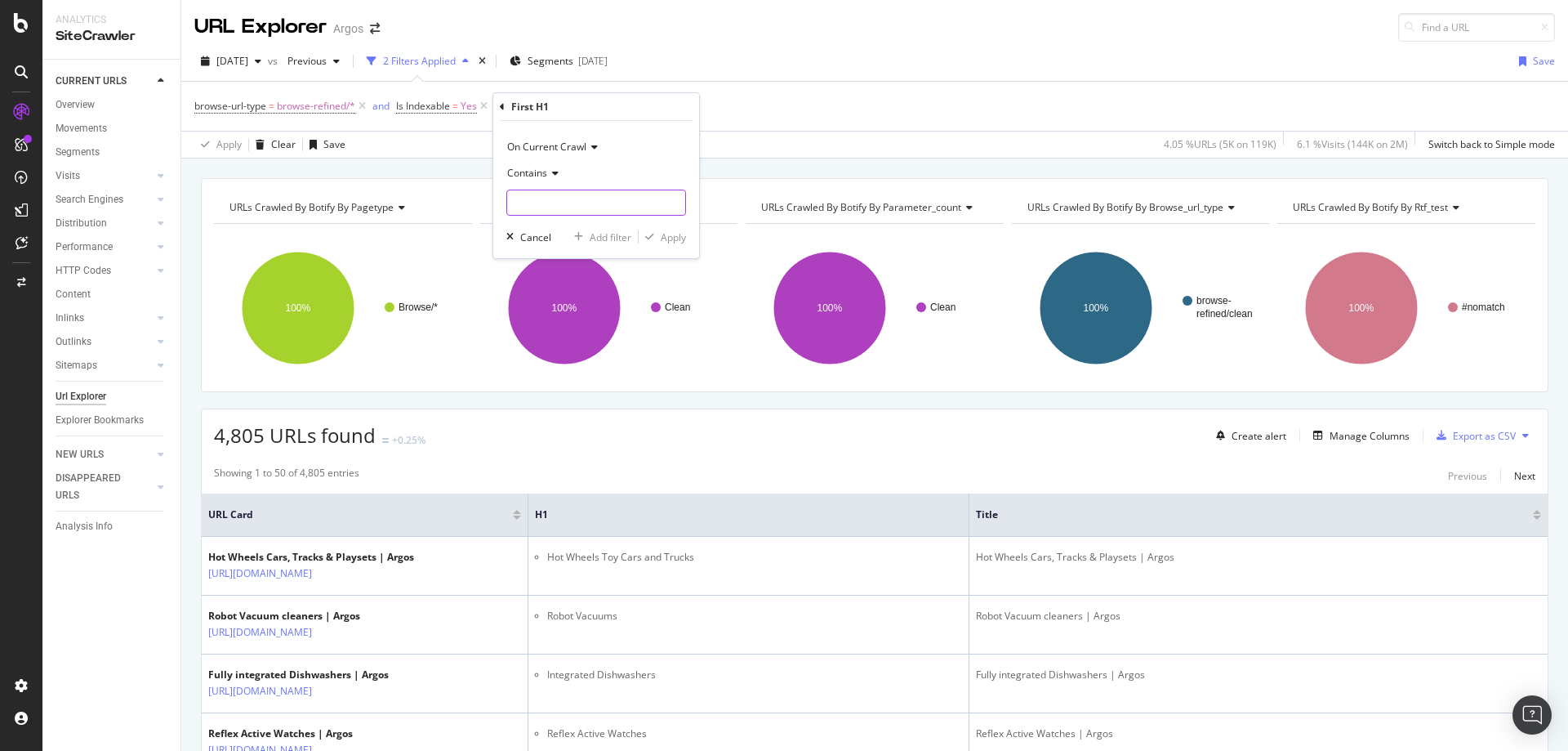
click at [569, 202] on input "text" at bounding box center [597, 203] width 178 height 26
type input "samsung"
click at [657, 237] on div "button" at bounding box center [649, 236] width 22 height 10
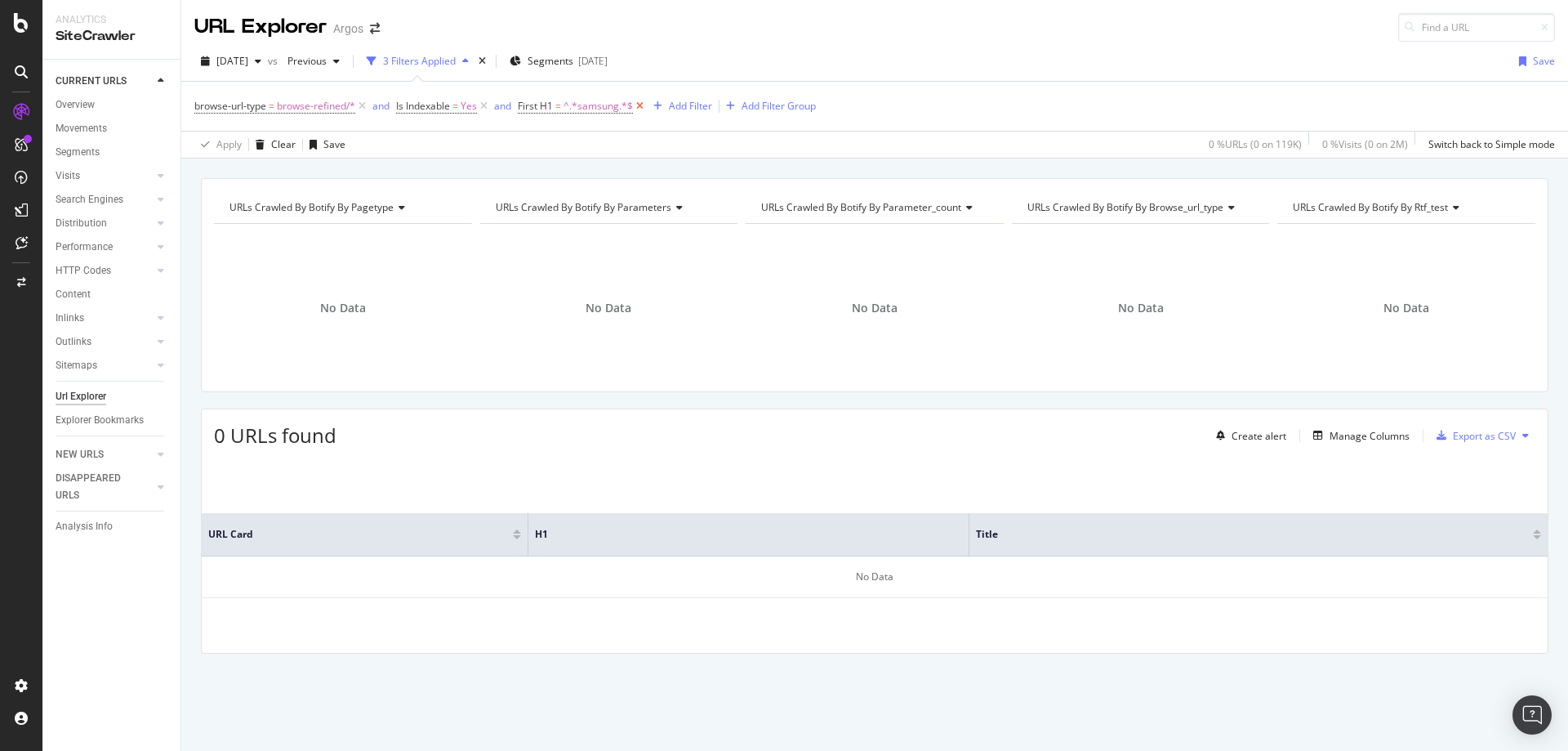
click at [640, 104] on icon at bounding box center [640, 106] width 14 height 17
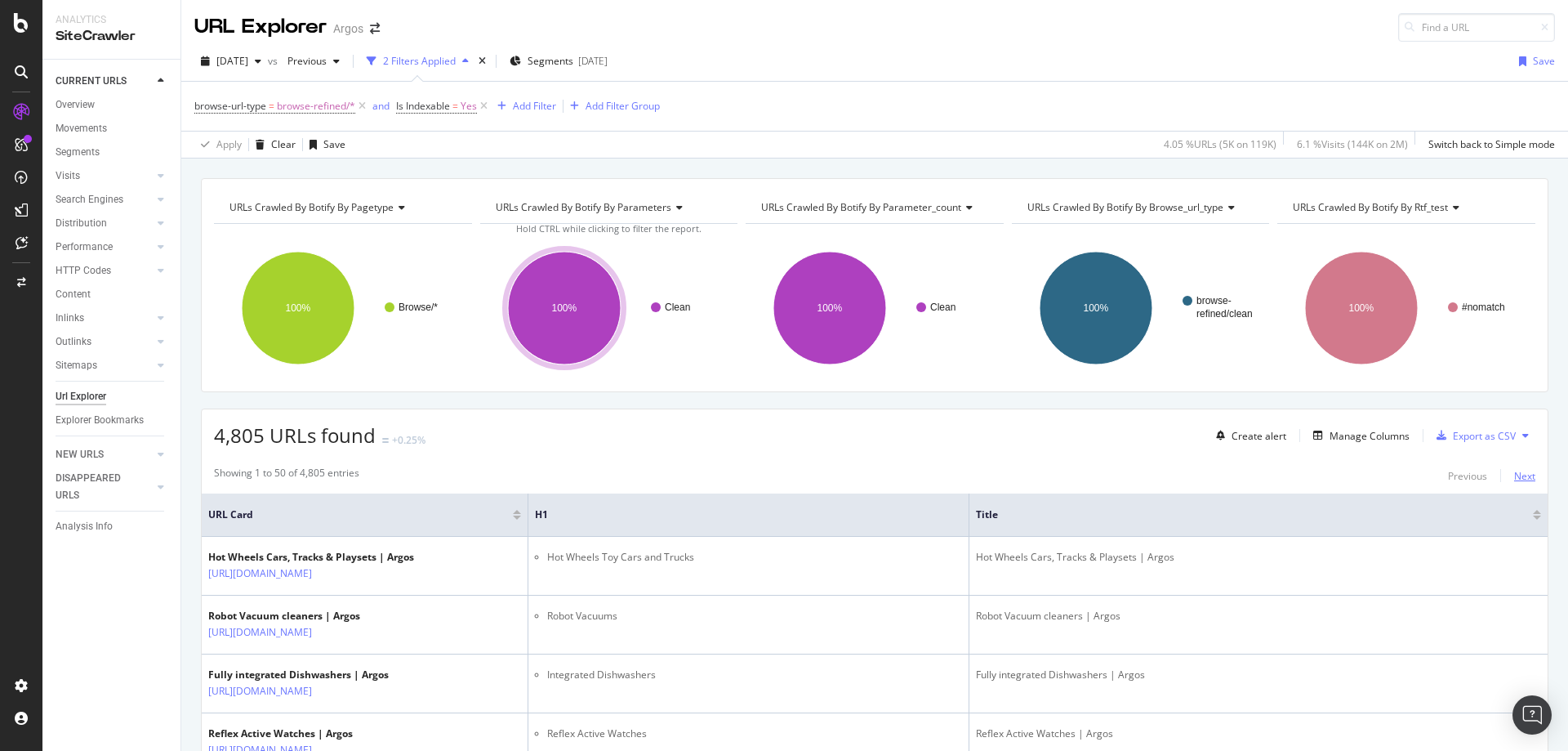
click at [1515, 469] on div "Next" at bounding box center [1525, 476] width 21 height 14
